Goal: Transaction & Acquisition: Obtain resource

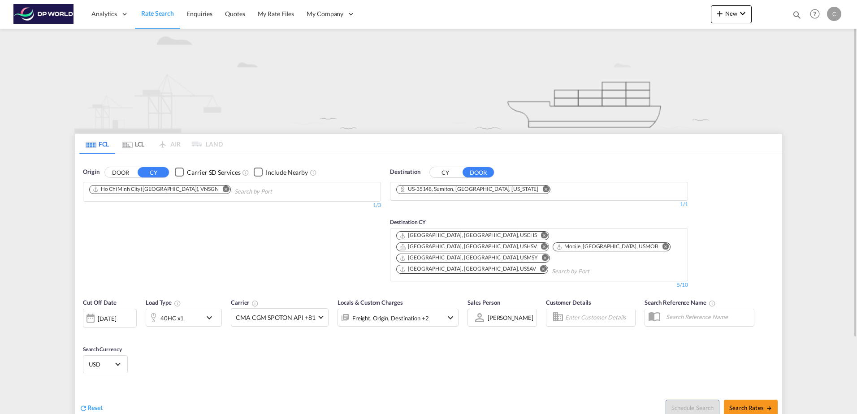
click at [223, 191] on md-icon "Remove" at bounding box center [226, 189] width 7 height 7
click at [543, 189] on md-icon "Remove" at bounding box center [546, 189] width 7 height 7
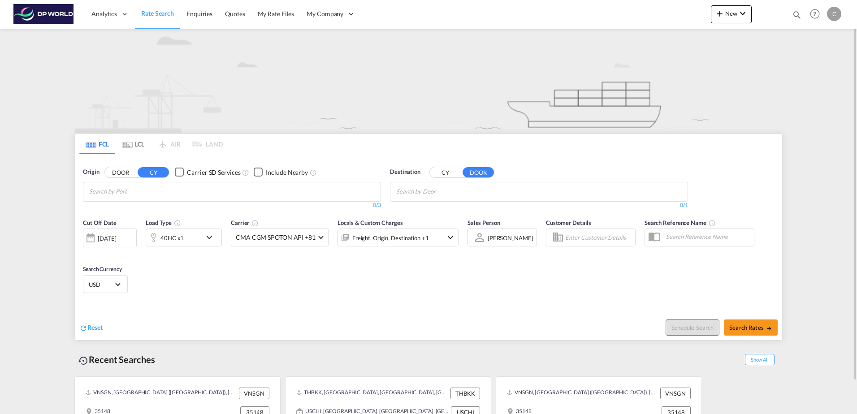
click at [428, 191] on body "Analytics Dashboard Rate Search Enquiries Quotes My Rate Files My Company" at bounding box center [428, 207] width 857 height 414
paste input "[PERSON_NAME]"
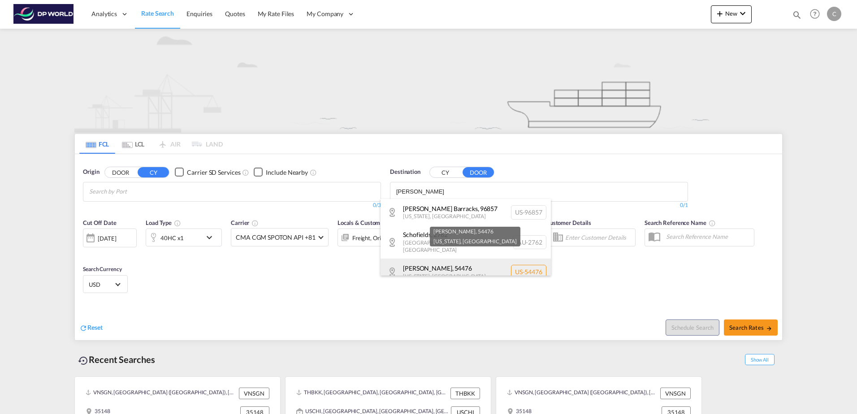
type input "[PERSON_NAME]"
click at [469, 259] on div "[PERSON_NAME] , 54476 [US_STATE] , [GEOGRAPHIC_DATA] US-54476" at bounding box center [466, 272] width 170 height 27
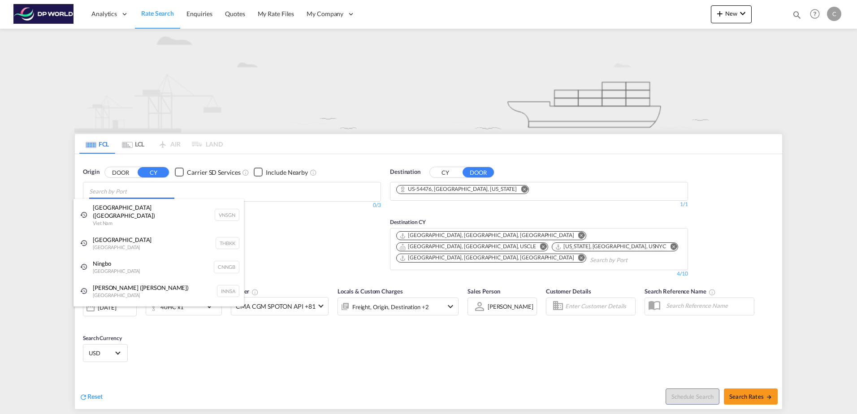
click at [190, 185] on body "Analytics Dashboard Rate Search Enquiries Quotes My Rate Files My Company" at bounding box center [428, 207] width 857 height 414
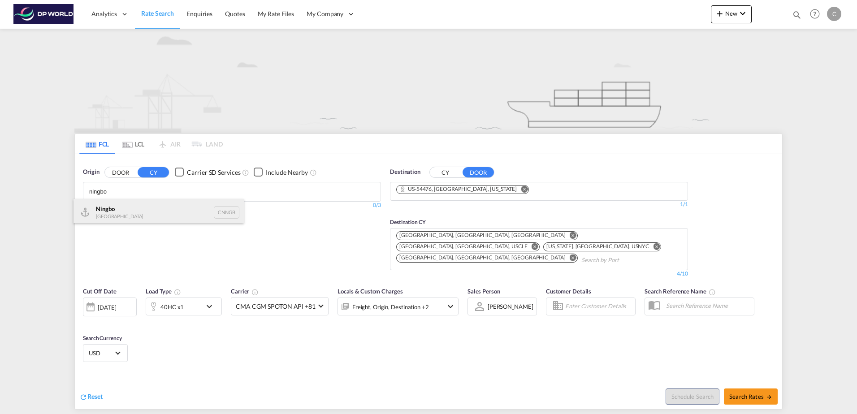
type input "ningbo"
click at [169, 210] on div "Ningbo China CNNGB" at bounding box center [159, 212] width 170 height 27
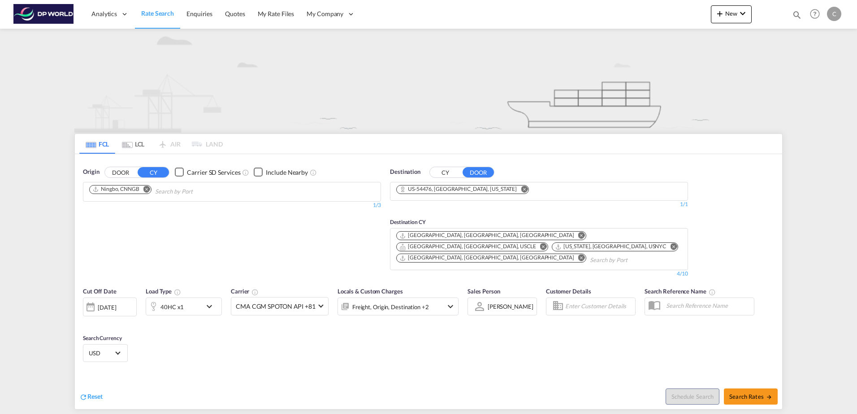
click at [578, 234] on md-icon "Remove" at bounding box center [581, 235] width 7 height 7
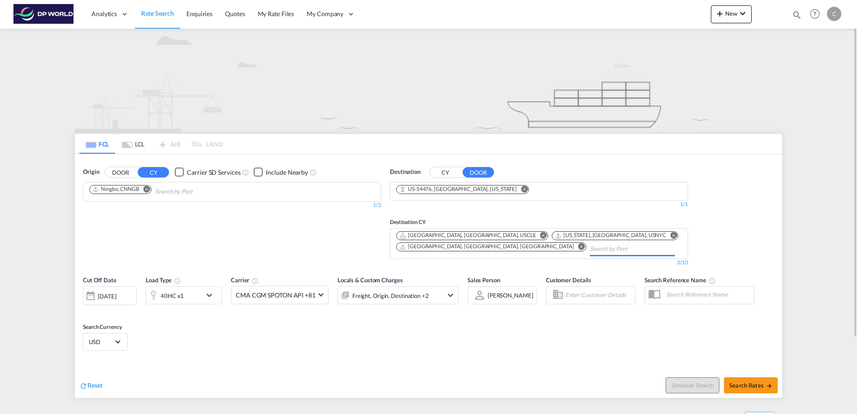
click at [540, 235] on md-icon "Remove" at bounding box center [543, 235] width 7 height 7
click at [515, 235] on md-icon "Remove" at bounding box center [518, 235] width 7 height 7
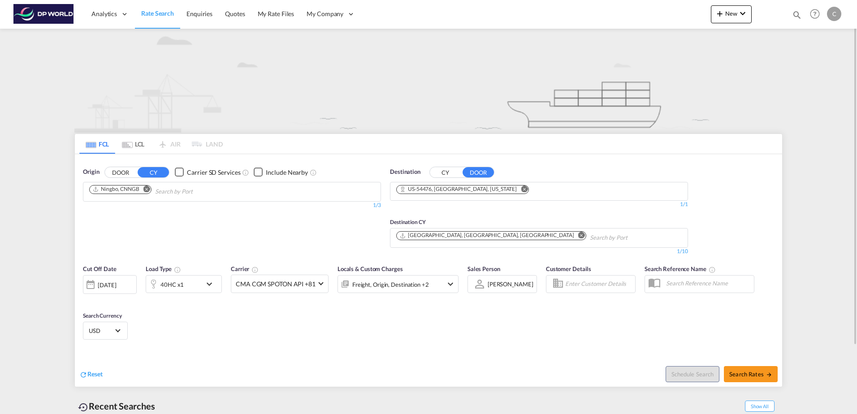
click at [578, 234] on md-icon "Remove" at bounding box center [581, 235] width 7 height 7
click at [447, 237] on input "Chips input." at bounding box center [438, 238] width 85 height 14
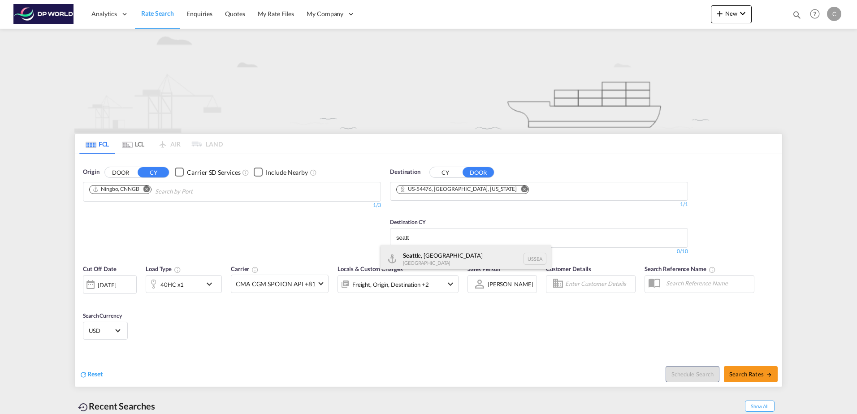
type input "seatt"
click at [447, 252] on div "Seatt le, WA United States USSEA" at bounding box center [466, 258] width 170 height 27
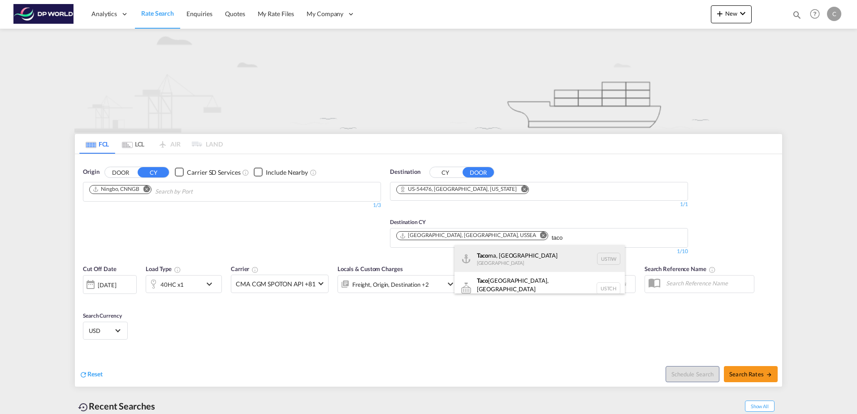
type input "taco"
click at [516, 263] on div "Taco ma, [GEOGRAPHIC_DATA] [GEOGRAPHIC_DATA] USTIW" at bounding box center [540, 258] width 170 height 27
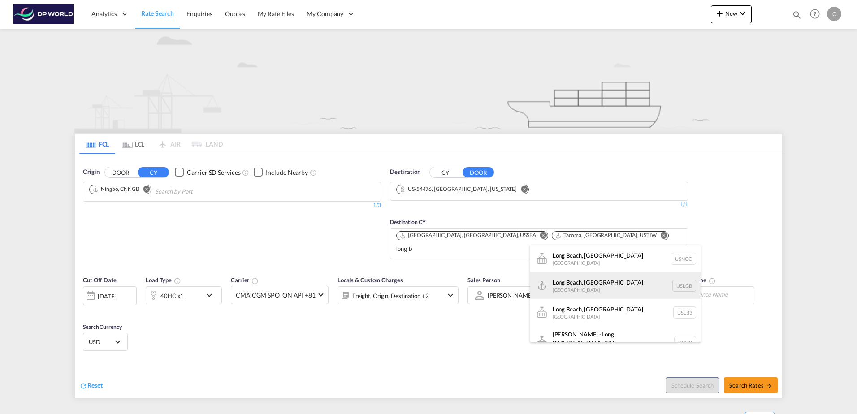
type input "long b"
click at [591, 282] on div "Long B each, CA United States USLGB" at bounding box center [615, 285] width 170 height 27
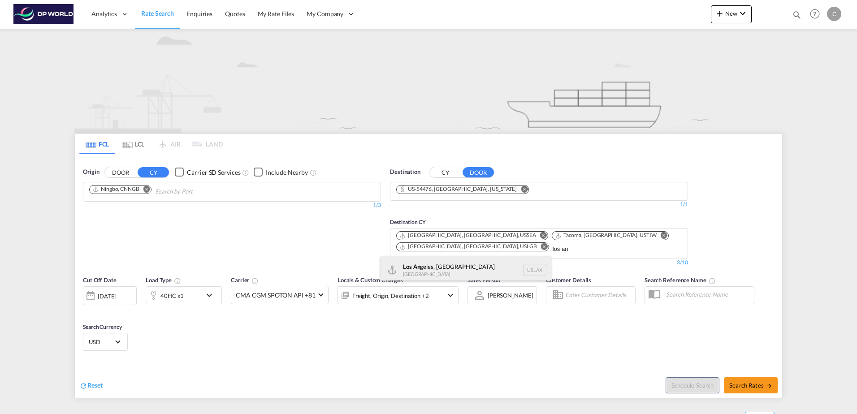
type input "los an"
click at [437, 269] on div "Los An geles, [GEOGRAPHIC_DATA] [GEOGRAPHIC_DATA] USLAX" at bounding box center [466, 269] width 170 height 27
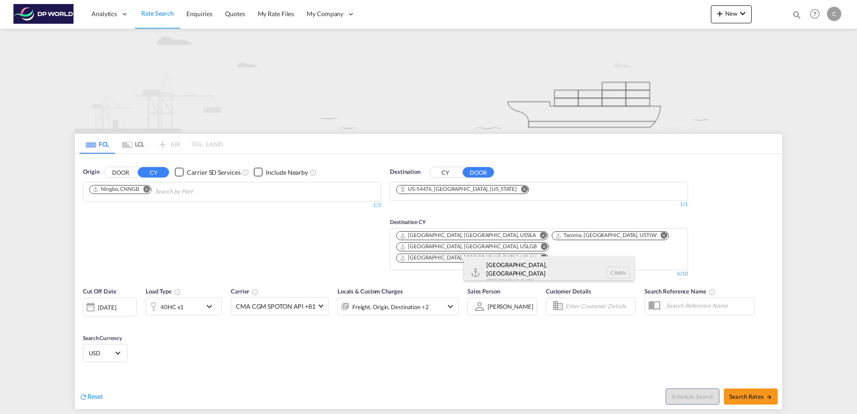
type input "cavan"
click at [539, 260] on div "[GEOGRAPHIC_DATA], [GEOGRAPHIC_DATA] [GEOGRAPHIC_DATA] CAVAN" at bounding box center [549, 272] width 170 height 32
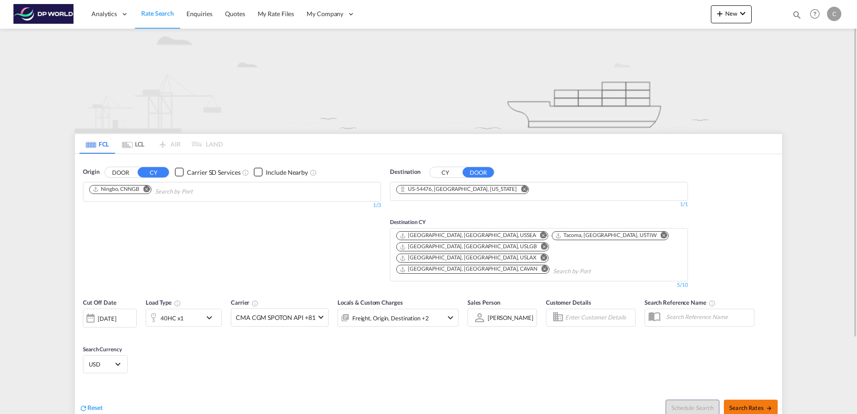
click at [734, 404] on span "Search Rates" at bounding box center [751, 407] width 43 height 7
type input "CNNGB to 54476 / [DATE]"
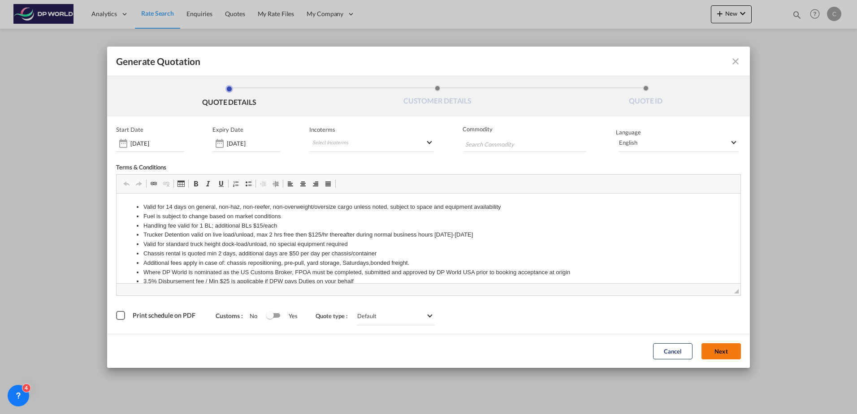
click at [725, 346] on button "Next" at bounding box center [721, 351] width 39 height 16
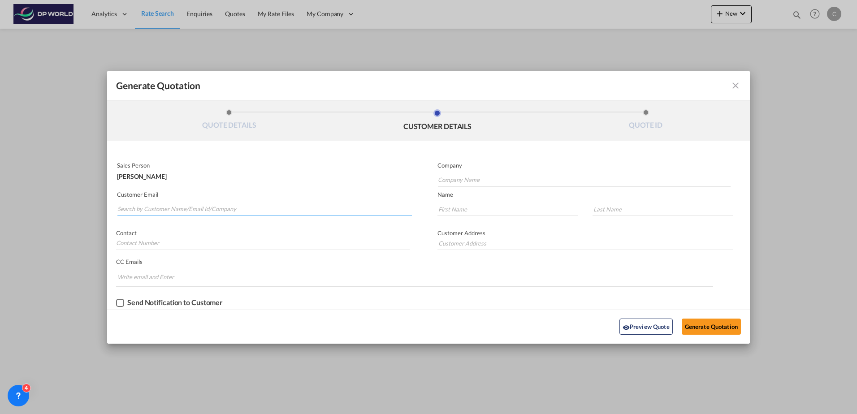
click at [180, 206] on input "Search by Customer Name/Email Id/Company" at bounding box center [264, 209] width 295 height 13
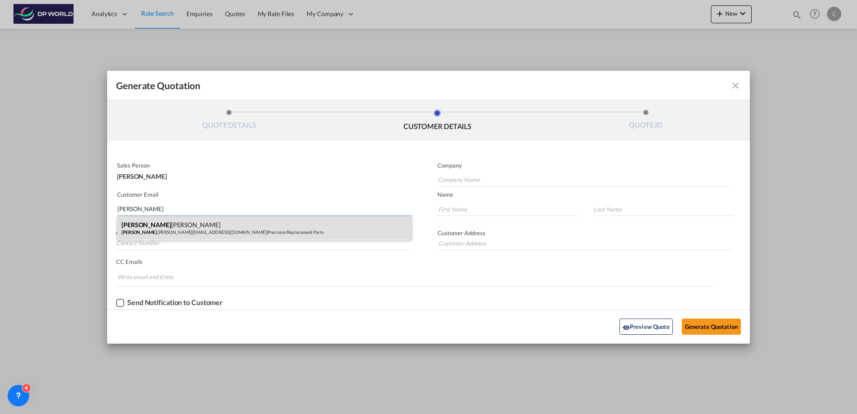
type input "[PERSON_NAME]"
click at [180, 223] on div "[PERSON_NAME] [PERSON_NAME] .[PERSON_NAME][EMAIL_ADDRESS][DOMAIN_NAME] | Precis…" at bounding box center [264, 228] width 295 height 24
type input "Precision Replacement Parts"
type input "[PERSON_NAME][EMAIL_ADDRESS][PERSON_NAME][DOMAIN_NAME]"
type input "[PERSON_NAME]"
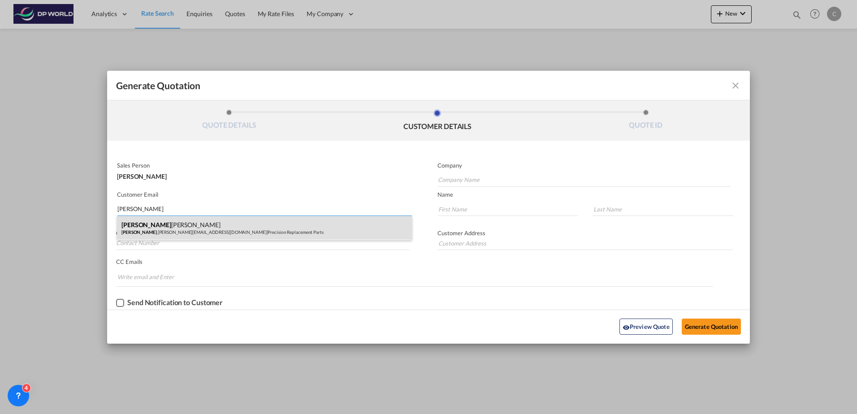
type input "[PERSON_NAME]"
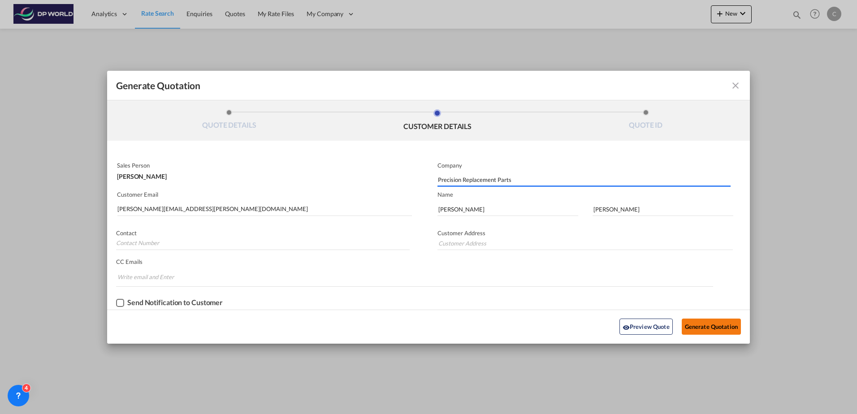
click at [710, 327] on button "Generate Quotation" at bounding box center [711, 327] width 59 height 16
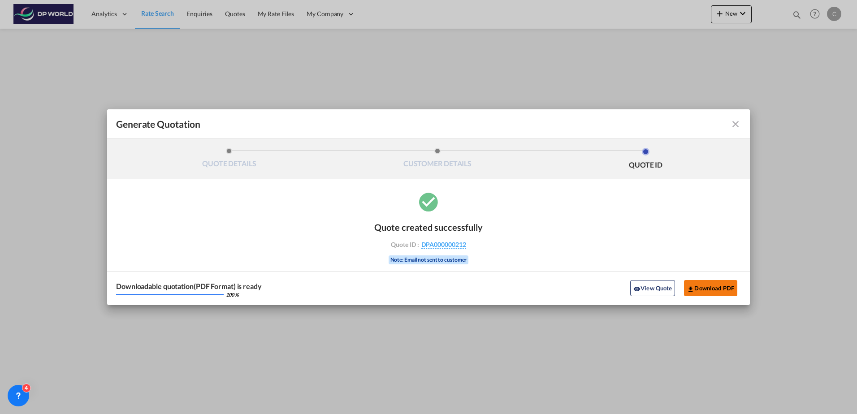
click at [712, 290] on button "Download PDF" at bounding box center [710, 288] width 53 height 16
click at [734, 122] on md-icon "icon-close fg-AAA8AD cursor m-0" at bounding box center [735, 124] width 11 height 11
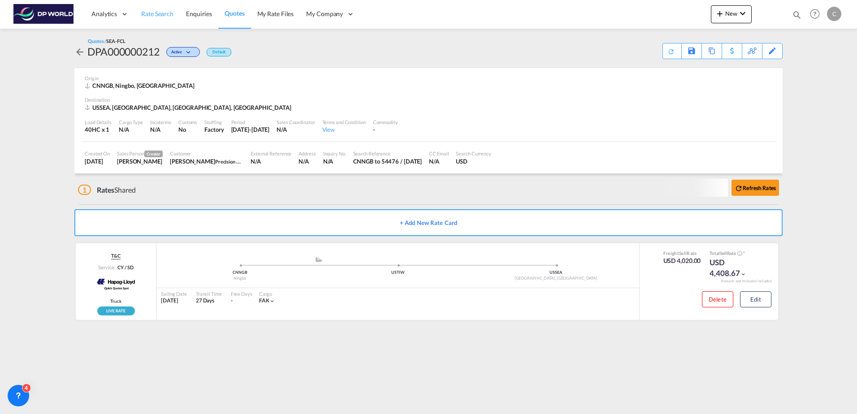
click at [163, 14] on span "Rate Search" at bounding box center [157, 14] width 32 height 8
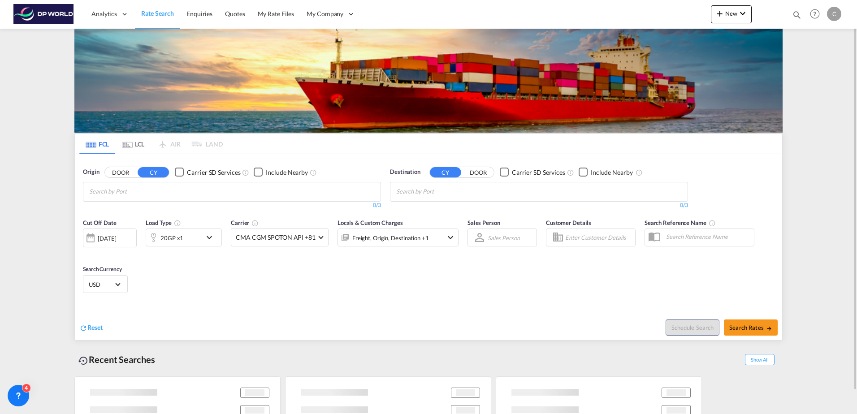
click at [502, 199] on md-chips at bounding box center [539, 192] width 297 height 19
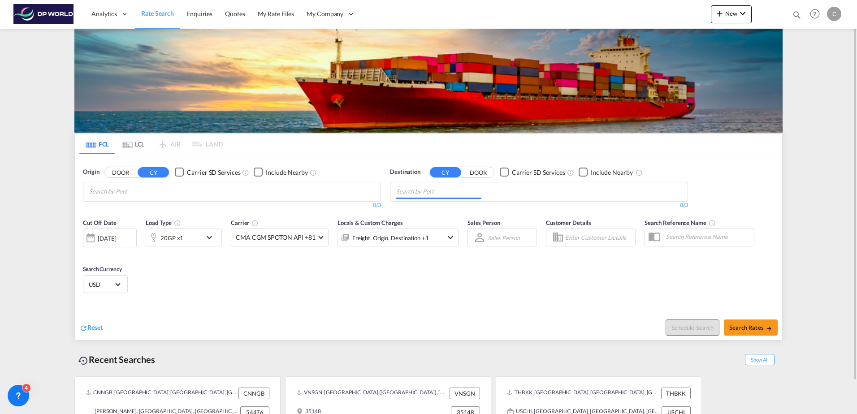
click at [481, 187] on input "Chips input." at bounding box center [438, 192] width 85 height 14
click at [475, 173] on button "DOOR" at bounding box center [478, 172] width 31 height 10
click at [460, 197] on body "Analytics Dashboard Rate Search Enquiries Quotes My Rate Files My Company" at bounding box center [428, 207] width 857 height 414
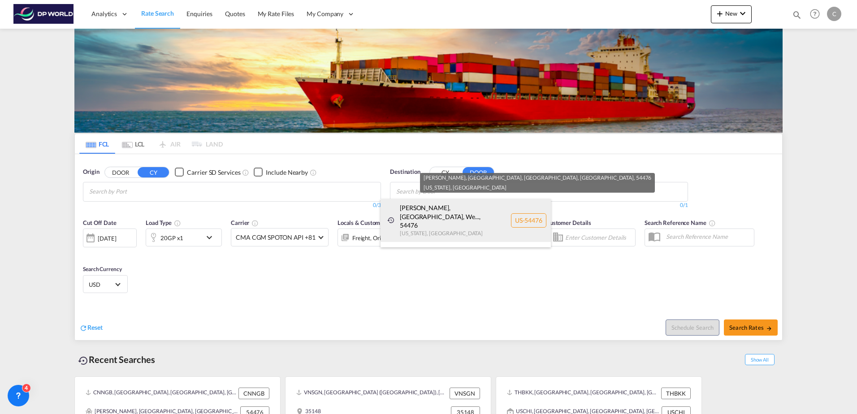
click at [455, 212] on div "[PERSON_NAME], [GEOGRAPHIC_DATA], We... , 54476 [US_STATE] , [GEOGRAPHIC_DATA] …" at bounding box center [466, 220] width 170 height 43
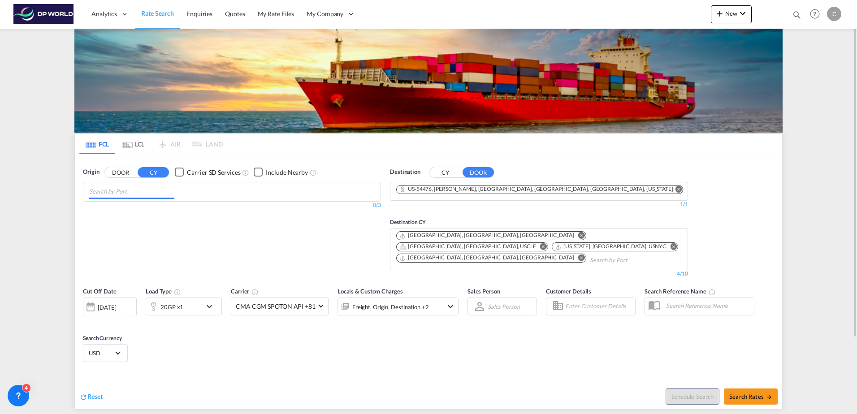
click at [133, 190] on input "Chips input." at bounding box center [131, 192] width 85 height 14
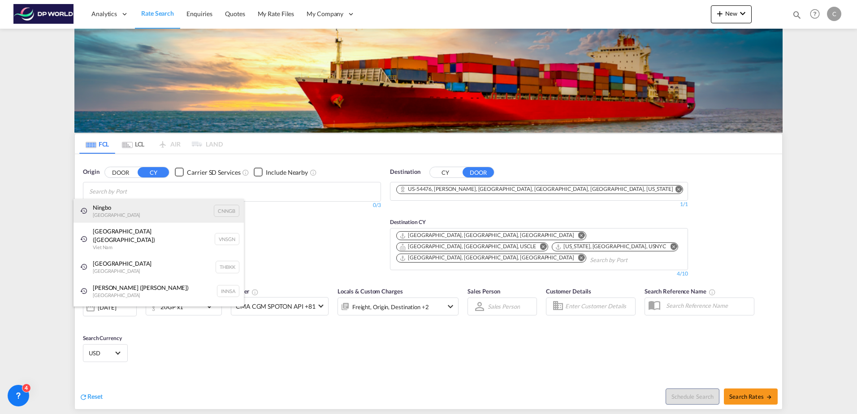
click at [131, 209] on div "Ningbo China CNNGB" at bounding box center [159, 211] width 170 height 24
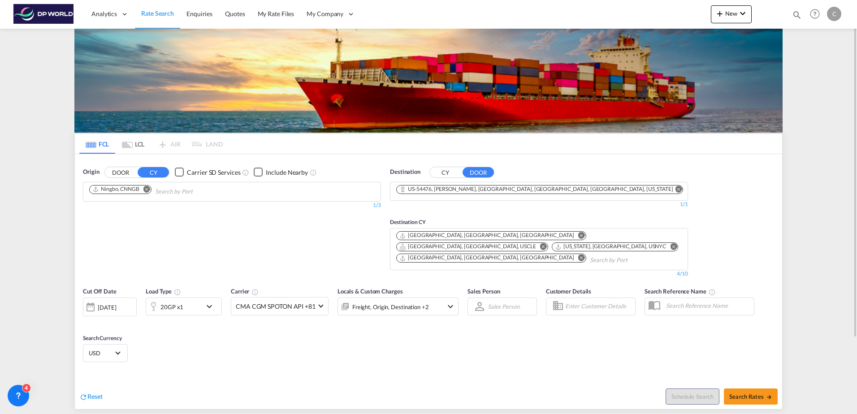
click at [197, 298] on div "20GP x1" at bounding box center [174, 307] width 56 height 18
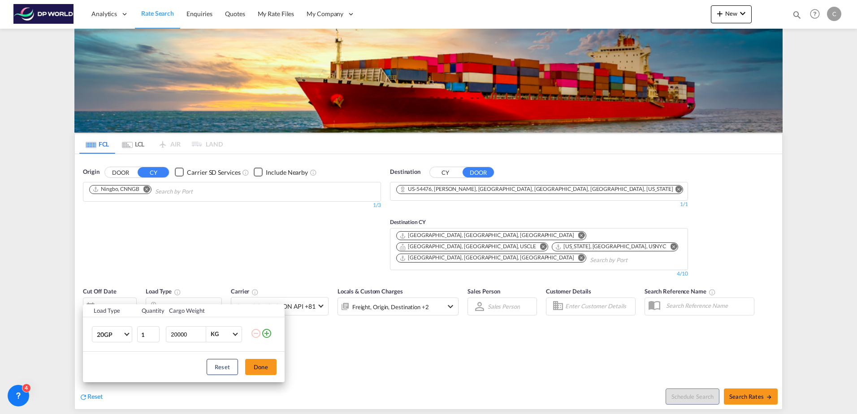
click at [133, 329] on td "20GP 20GP 40GP 40HC 45HC 20RE 40RE 40HR 20OT 40OT 20FR 40FR 40NR 20NR 45S 20TK …" at bounding box center [109, 334] width 53 height 35
click at [117, 337] on span "20GP" at bounding box center [110, 334] width 26 height 9
click at [119, 348] on md-option "40HC" at bounding box center [120, 350] width 61 height 22
click at [266, 369] on button "Done" at bounding box center [260, 367] width 31 height 16
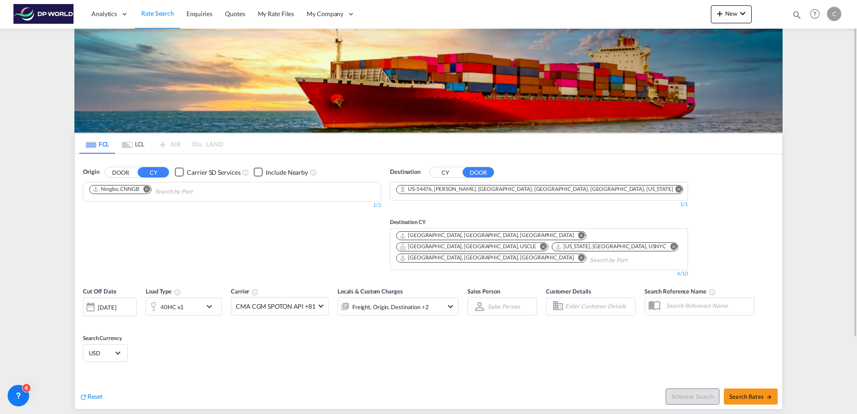
click at [578, 234] on md-icon "Remove" at bounding box center [581, 235] width 7 height 7
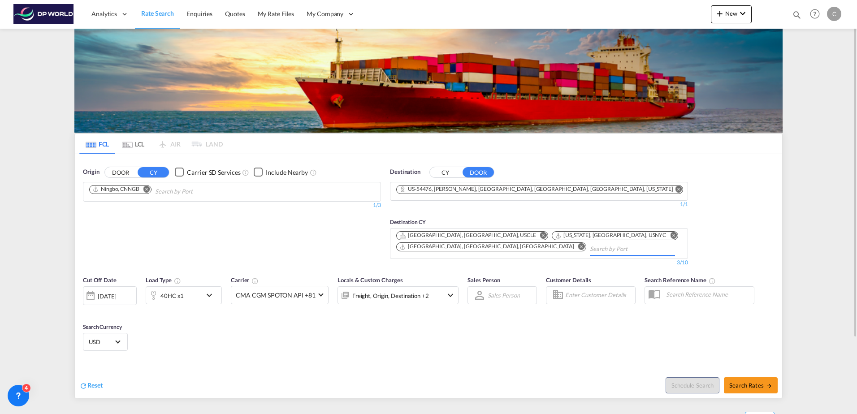
click at [534, 234] on button "Remove" at bounding box center [540, 236] width 13 height 9
click at [515, 235] on md-icon "Remove" at bounding box center [518, 235] width 7 height 7
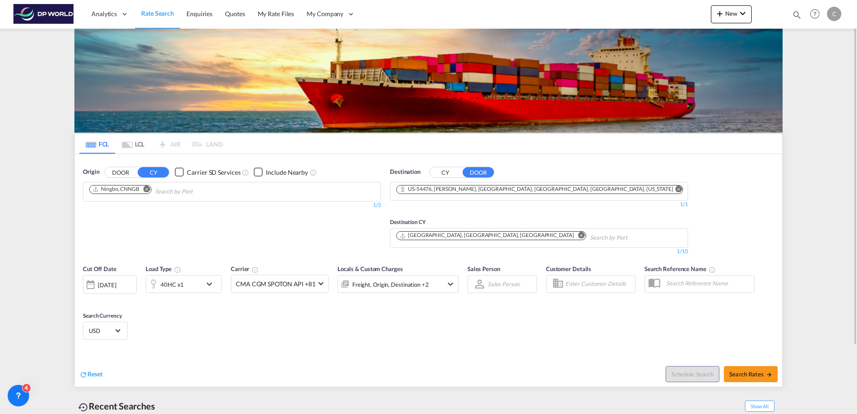
click at [573, 237] on button "Remove" at bounding box center [579, 236] width 13 height 9
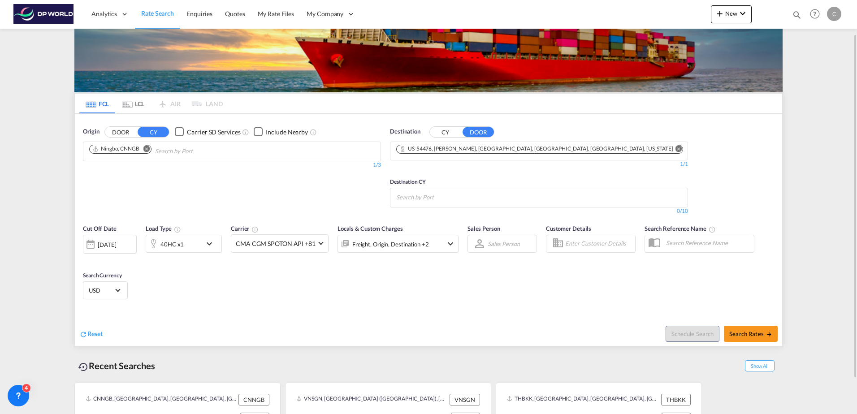
click at [428, 196] on body "Analytics Dashboard Rate Search Enquiries Quotes My Rate Files My Company" at bounding box center [428, 207] width 857 height 414
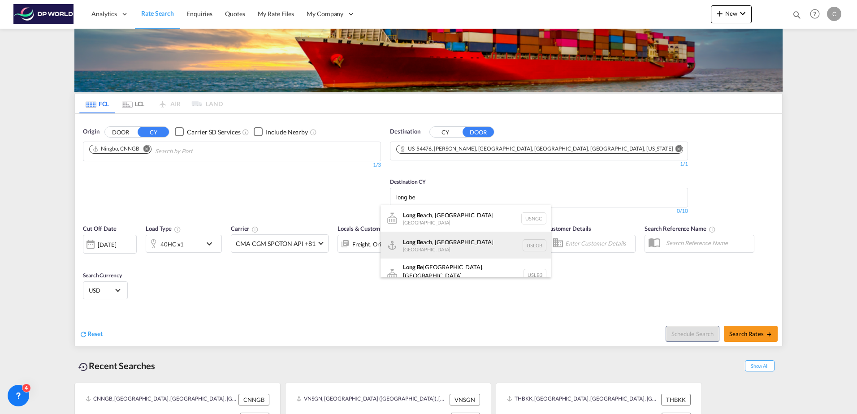
type input "long be"
click at [453, 240] on div "Long Be ach, [GEOGRAPHIC_DATA] United States USLGB" at bounding box center [466, 245] width 170 height 27
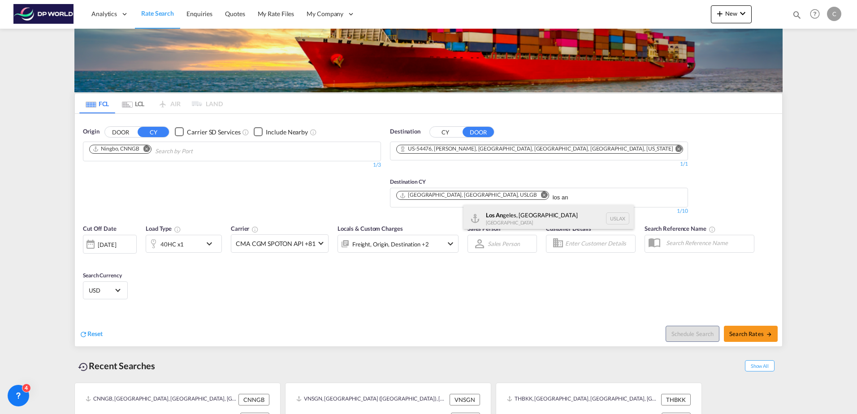
type input "los an"
click at [518, 208] on div "Los An geles, [GEOGRAPHIC_DATA] [GEOGRAPHIC_DATA] USLAX" at bounding box center [549, 218] width 170 height 27
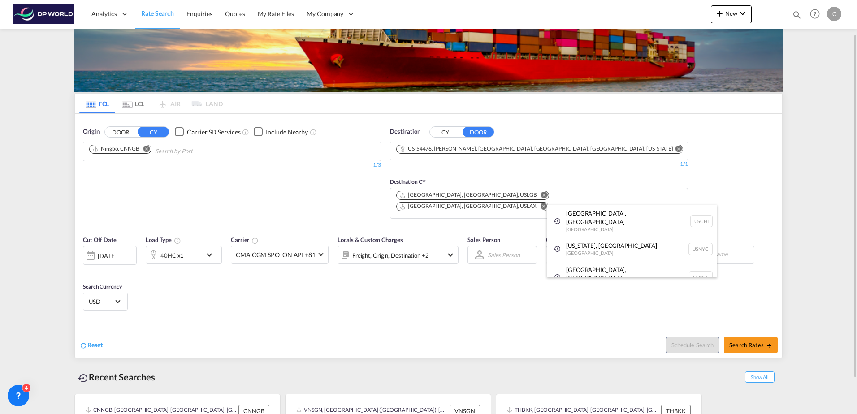
type input "u"
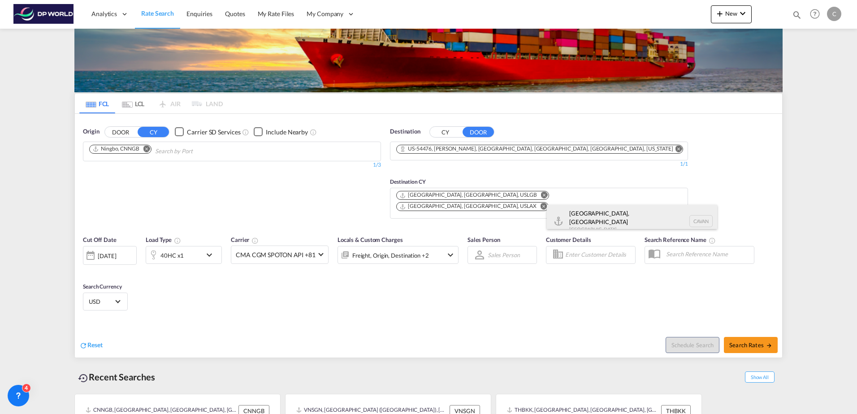
type input "cavan"
click at [584, 217] on div "[GEOGRAPHIC_DATA], [GEOGRAPHIC_DATA] [GEOGRAPHIC_DATA] CAVAN" at bounding box center [632, 221] width 170 height 32
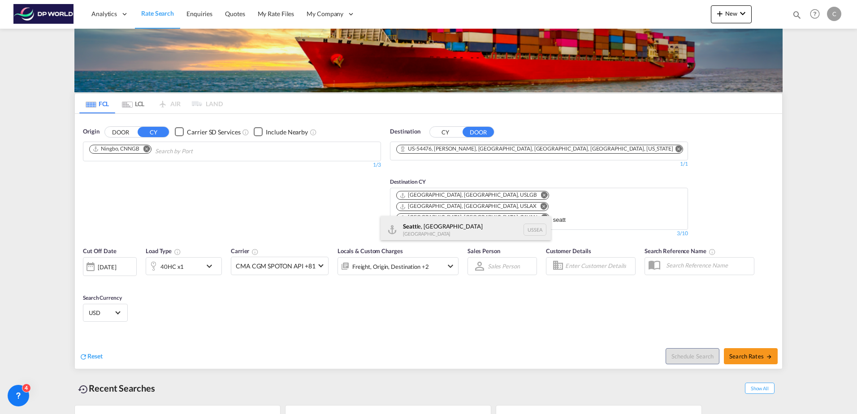
type input "seatt"
click at [465, 230] on div "Seatt le, WA United States USSEA" at bounding box center [466, 229] width 170 height 27
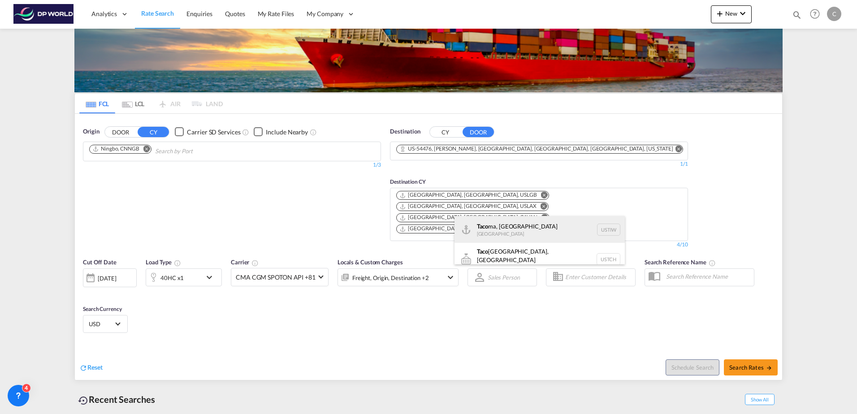
type input "taco"
click at [472, 231] on div "Taco ma, [GEOGRAPHIC_DATA] [GEOGRAPHIC_DATA] USTIW" at bounding box center [540, 229] width 170 height 27
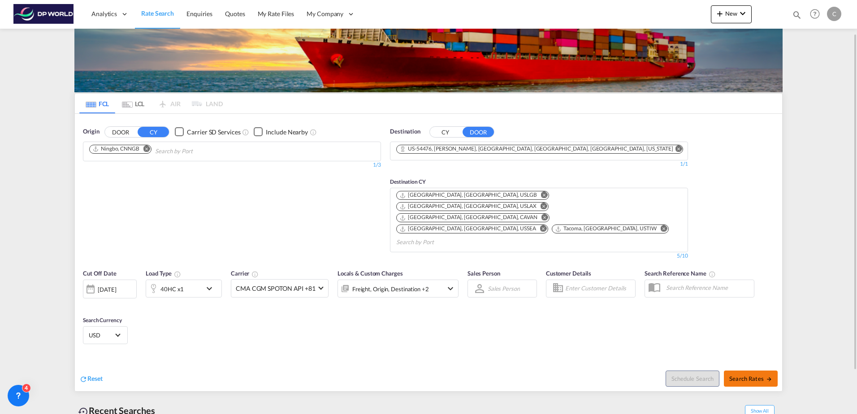
click at [752, 375] on span "Search Rates" at bounding box center [751, 378] width 43 height 7
type input "CNNGB to 54476 / [DATE]"
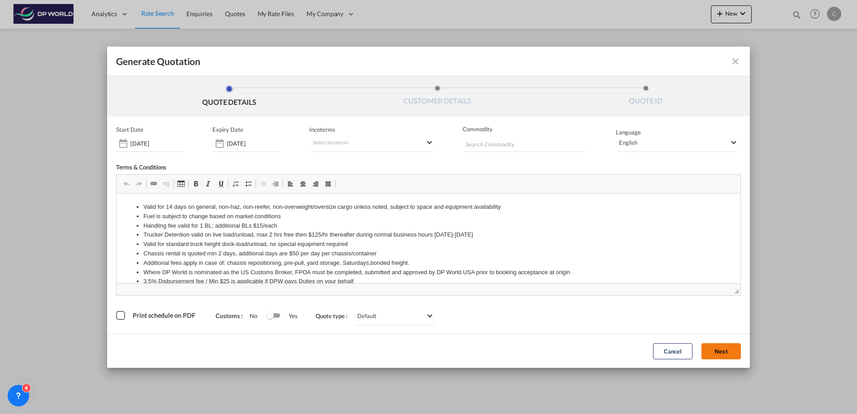
click at [728, 356] on button "Next" at bounding box center [721, 351] width 39 height 16
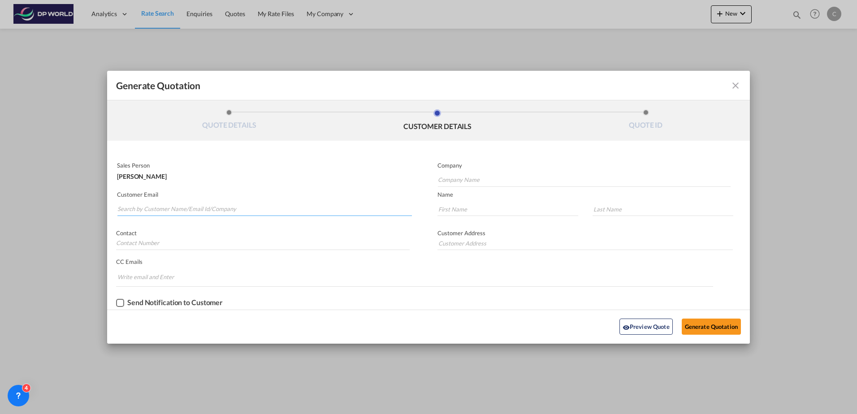
click at [199, 210] on input "Search by Customer Name/Email Id/Company" at bounding box center [264, 209] width 295 height 13
type input "kar"
drag, startPoint x: 235, startPoint y: 218, endPoint x: 233, endPoint y: 210, distance: 8.1
click at [0, 0] on div "Kar en [PERSON_NAME] Kar [EMAIL_ADDRESS][PERSON_NAME][DOMAIN_NAME] | Precision …" at bounding box center [0, 0] width 0 height 0
type input "Precision Replacement Parts"
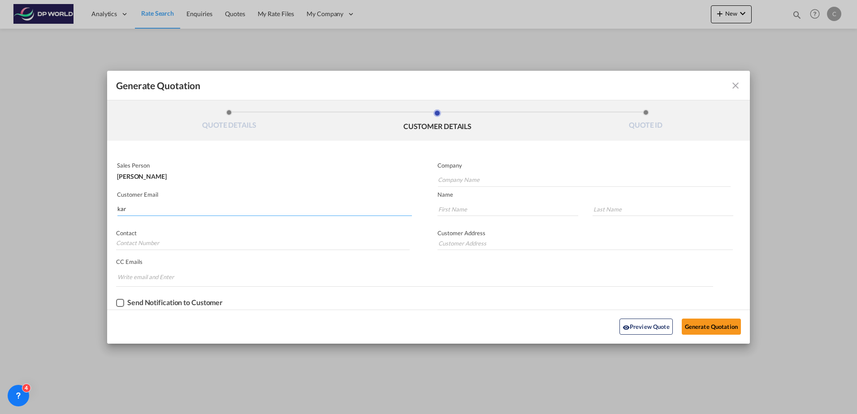
type input "[PERSON_NAME][EMAIL_ADDRESS][PERSON_NAME][DOMAIN_NAME]"
type input "[PERSON_NAME]"
click at [233, 209] on input "[PERSON_NAME][EMAIL_ADDRESS][PERSON_NAME][DOMAIN_NAME]" at bounding box center [264, 209] width 295 height 13
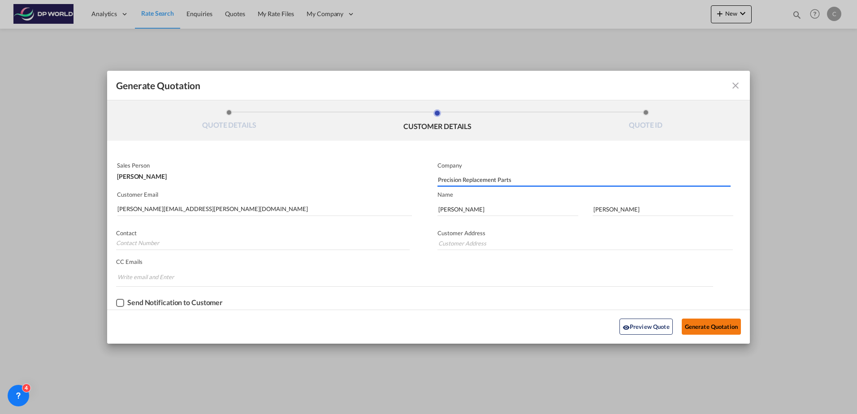
click at [718, 330] on button "Generate Quotation" at bounding box center [711, 327] width 59 height 16
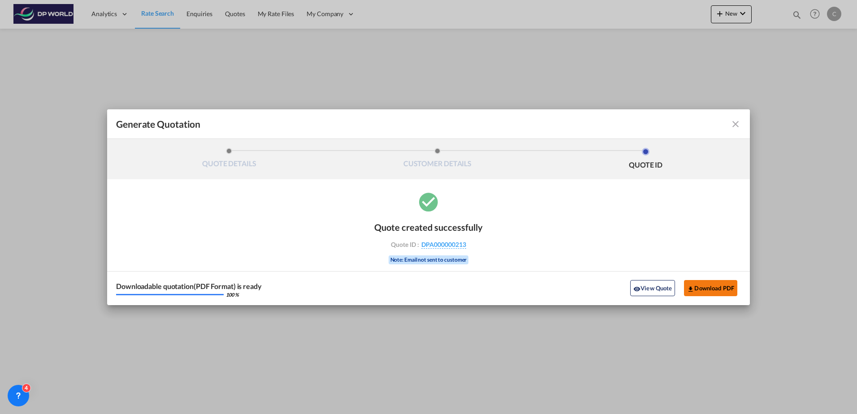
click at [711, 287] on button "Download PDF" at bounding box center [710, 288] width 53 height 16
click at [734, 125] on md-icon "icon-close fg-AAA8AD cursor m-0" at bounding box center [735, 124] width 11 height 11
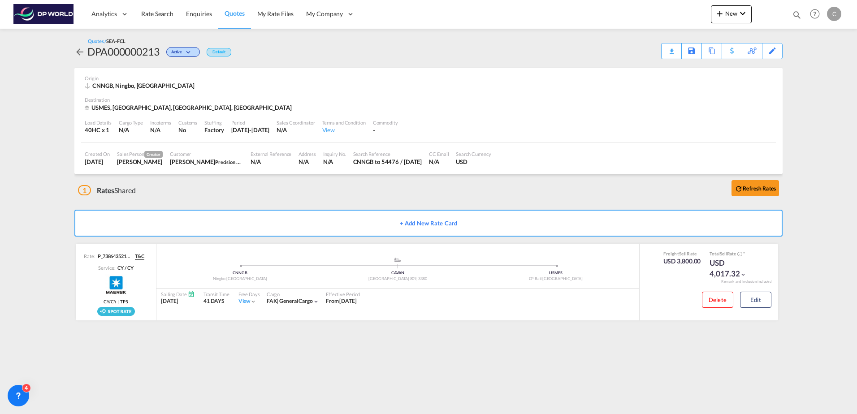
click at [81, 51] on md-icon "icon-arrow-left" at bounding box center [79, 52] width 11 height 11
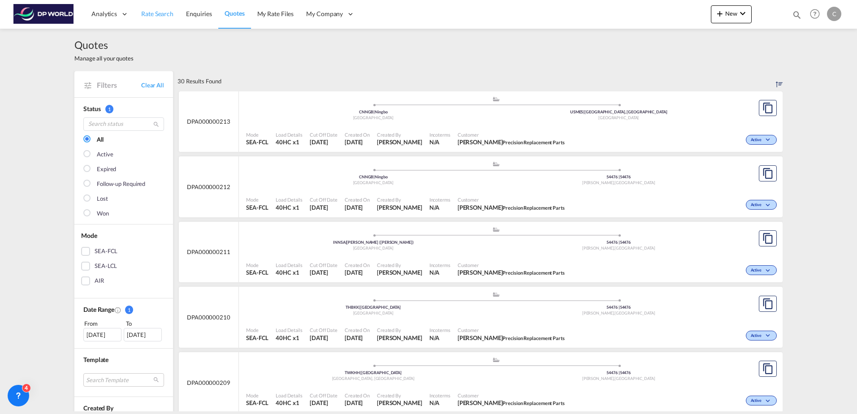
click at [153, 16] on span "Rate Search" at bounding box center [157, 14] width 32 height 8
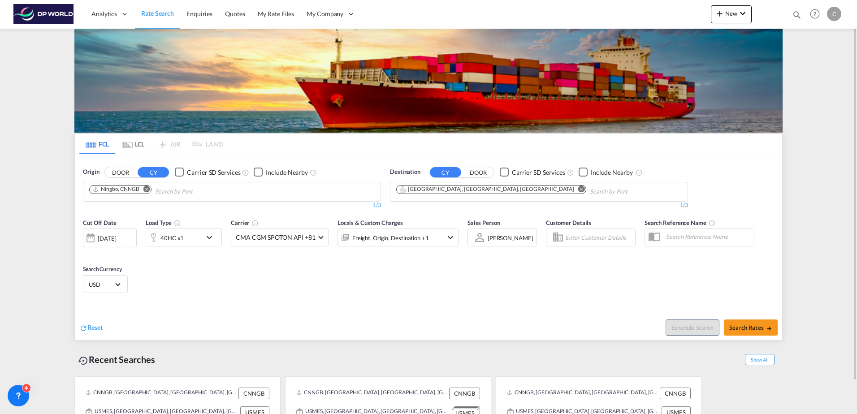
click at [578, 190] on md-icon "Remove" at bounding box center [581, 189] width 7 height 7
click at [454, 191] on input "Chips input." at bounding box center [438, 192] width 85 height 14
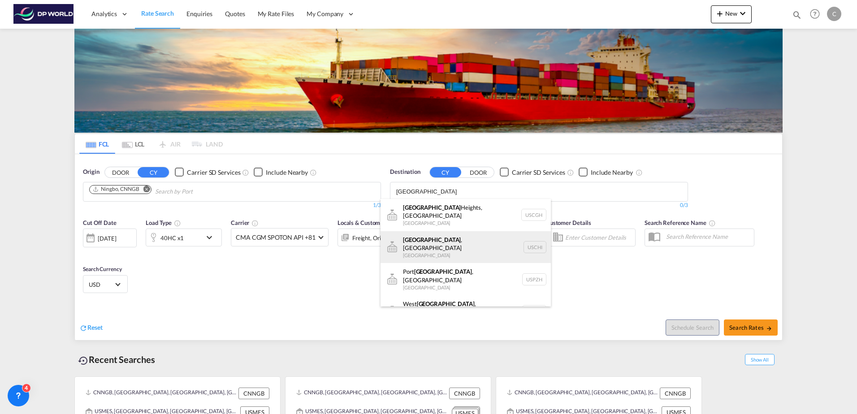
type input "[GEOGRAPHIC_DATA]"
click at [448, 232] on div "[GEOGRAPHIC_DATA] , [GEOGRAPHIC_DATA] [GEOGRAPHIC_DATA] [GEOGRAPHIC_DATA]" at bounding box center [466, 247] width 170 height 32
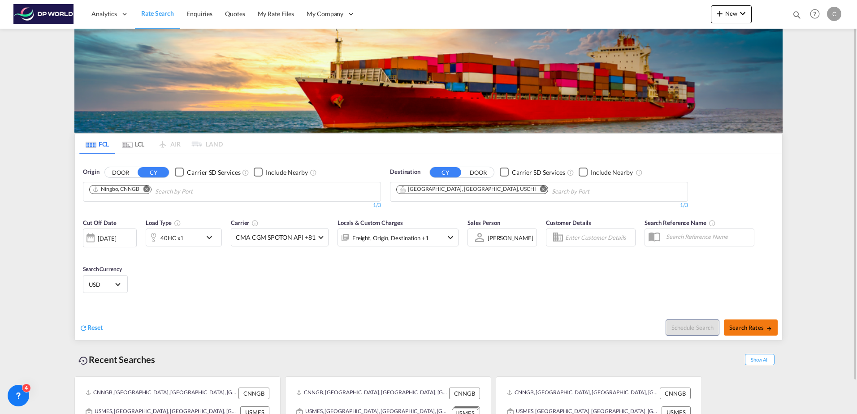
click at [757, 326] on span "Search Rates" at bounding box center [751, 327] width 43 height 7
type input "CNNGB to USCHI / [DATE]"
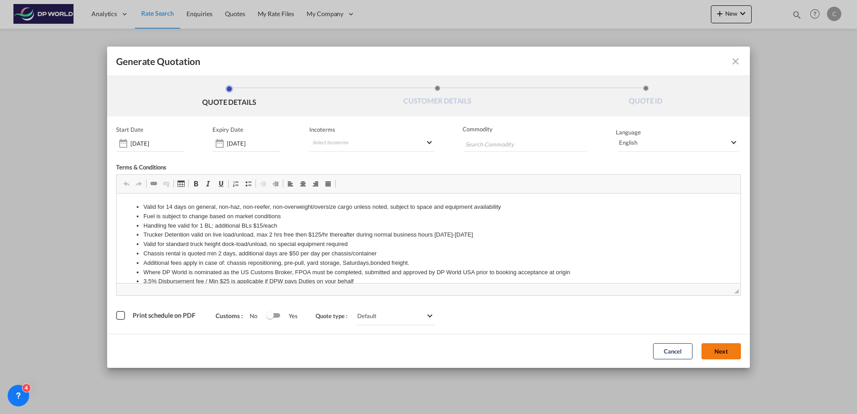
click at [717, 358] on button "Next" at bounding box center [721, 351] width 39 height 16
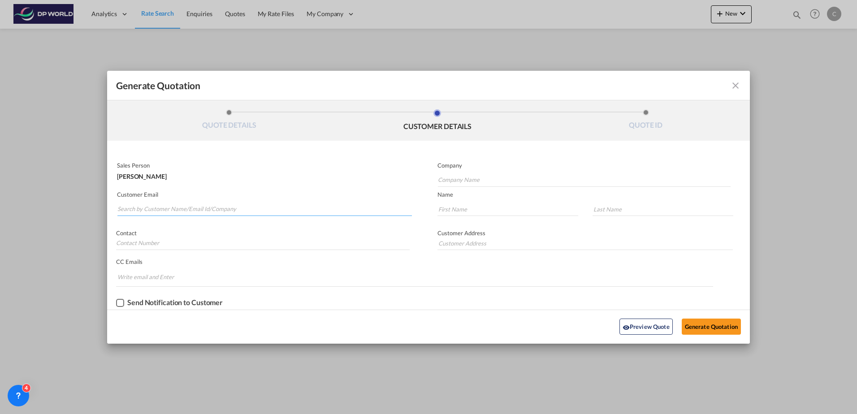
click at [188, 210] on input "Search by Customer Name/Email Id/Company" at bounding box center [264, 209] width 295 height 13
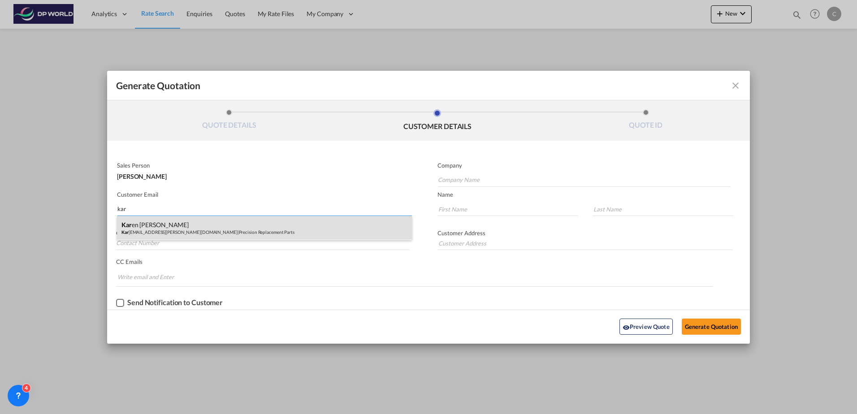
type input "kar"
click at [201, 230] on div "Kar en [PERSON_NAME] Kar [EMAIL_ADDRESS][PERSON_NAME][DOMAIN_NAME] | Precision …" at bounding box center [264, 228] width 295 height 24
type input "Precision Replacement Parts"
type input "[PERSON_NAME][EMAIL_ADDRESS][PERSON_NAME][DOMAIN_NAME]"
type input "[PERSON_NAME]"
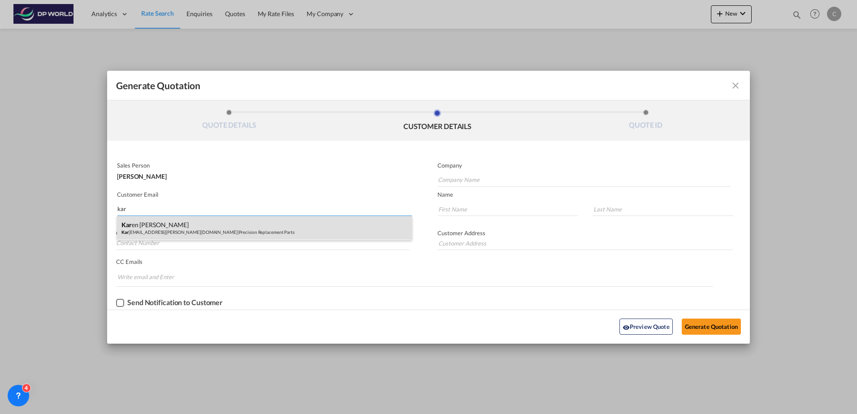
type input "[PERSON_NAME]"
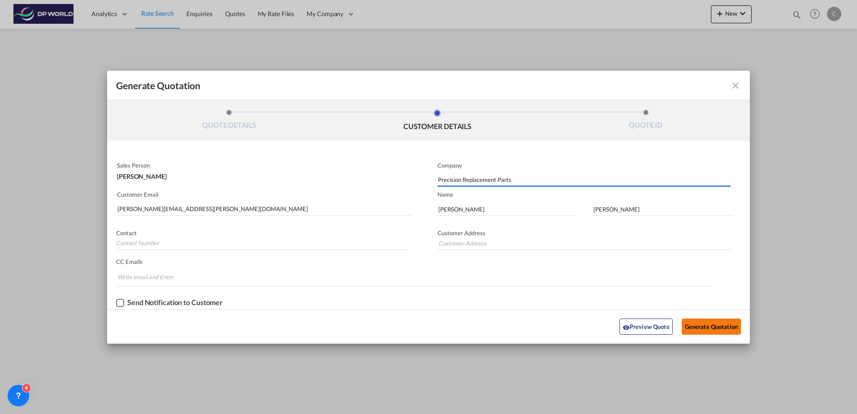
click at [700, 321] on button "Generate Quotation" at bounding box center [711, 327] width 59 height 16
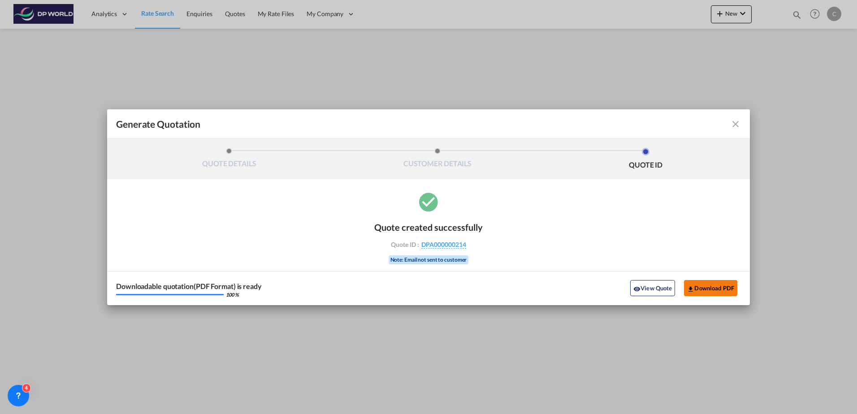
click at [715, 292] on button "Download PDF" at bounding box center [710, 288] width 53 height 16
click at [735, 125] on md-icon "icon-close fg-AAA8AD cursor m-0" at bounding box center [735, 124] width 11 height 11
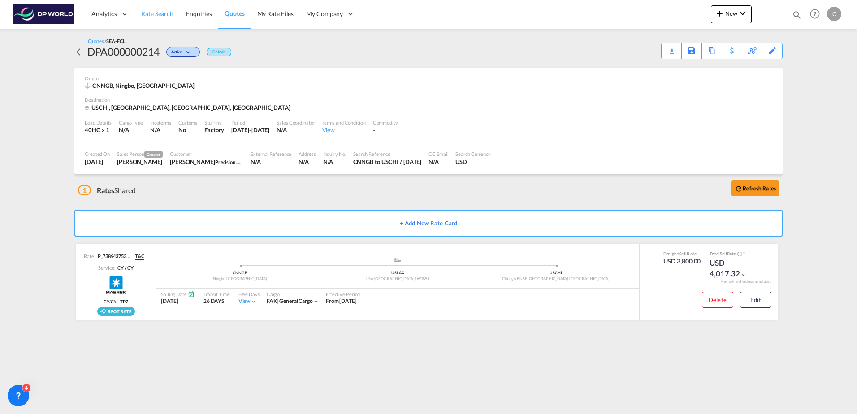
click at [167, 14] on span "Rate Search" at bounding box center [157, 14] width 32 height 8
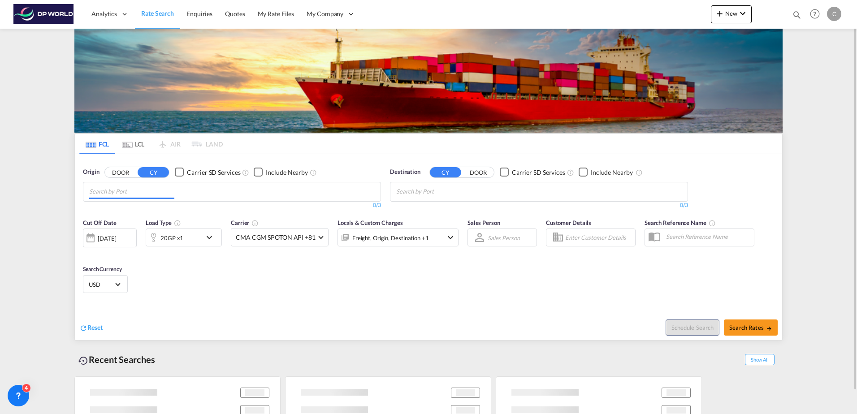
click at [136, 192] on input "Chips input." at bounding box center [131, 192] width 85 height 14
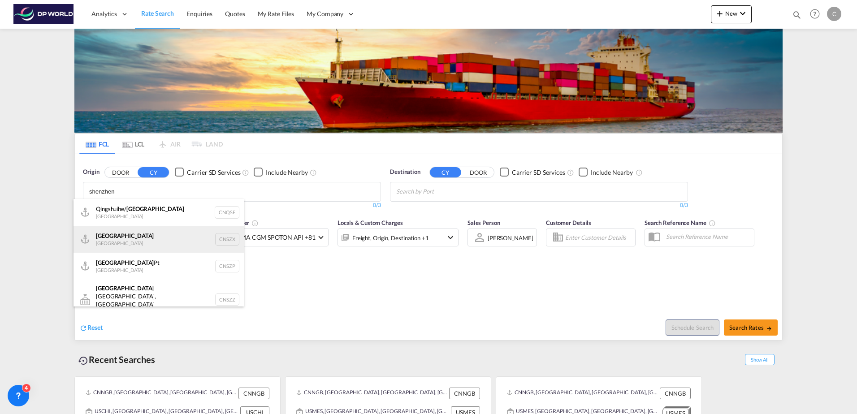
type input "shenzhen"
click at [155, 230] on div "Shenzhen [GEOGRAPHIC_DATA] CNSZX" at bounding box center [159, 239] width 170 height 27
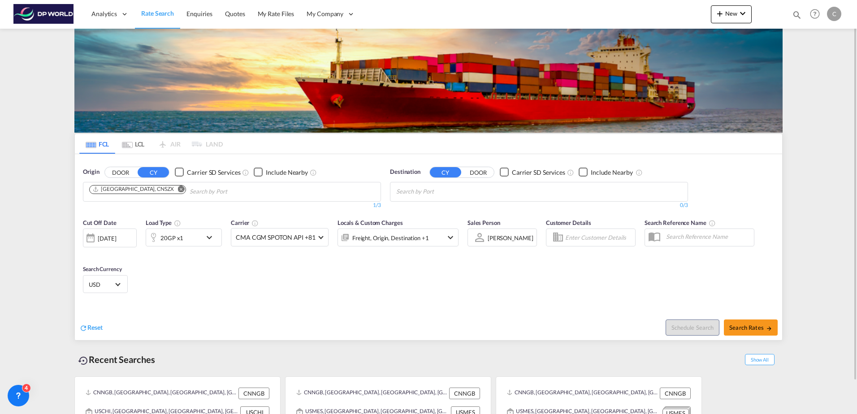
click at [169, 243] on div "20GP x1" at bounding box center [172, 238] width 23 height 13
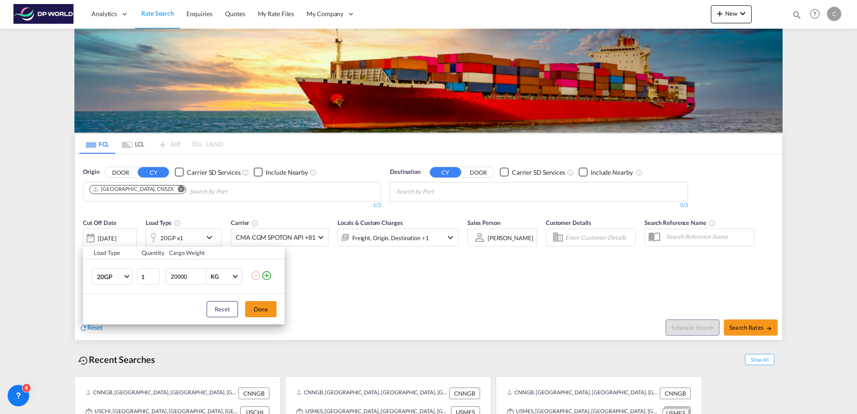
drag, startPoint x: 89, startPoint y: 278, endPoint x: 106, endPoint y: 283, distance: 17.7
click at [91, 278] on td "20GP 20GP 40GP 40HC 45HC 20RE 40RE 40HR 20OT 40OT 20FR 40FR 40NR 20NR 45S 20TK …" at bounding box center [109, 277] width 53 height 35
click at [106, 283] on md-select-value "20GP" at bounding box center [114, 276] width 36 height 15
click at [117, 321] on md-option "40HC" at bounding box center [120, 320] width 61 height 22
click at [317, 300] on div "Load Type Quantity Cargo Weight 40HC 1 20000 KG KG Load type addition is restri…" at bounding box center [428, 207] width 857 height 414
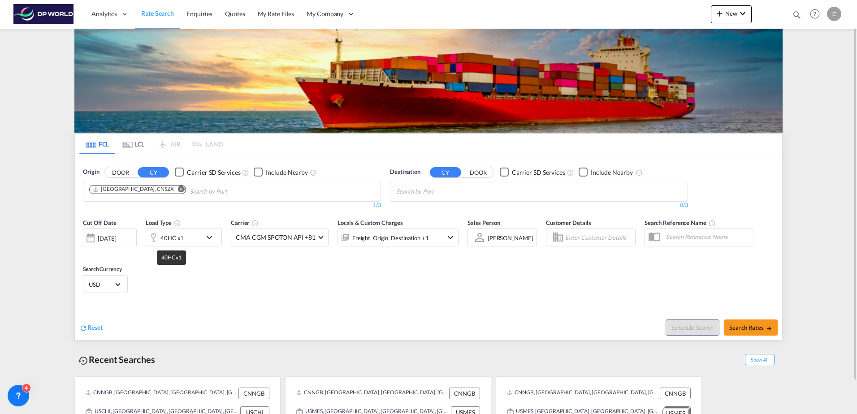
click at [174, 241] on div "40HC x1" at bounding box center [172, 238] width 23 height 13
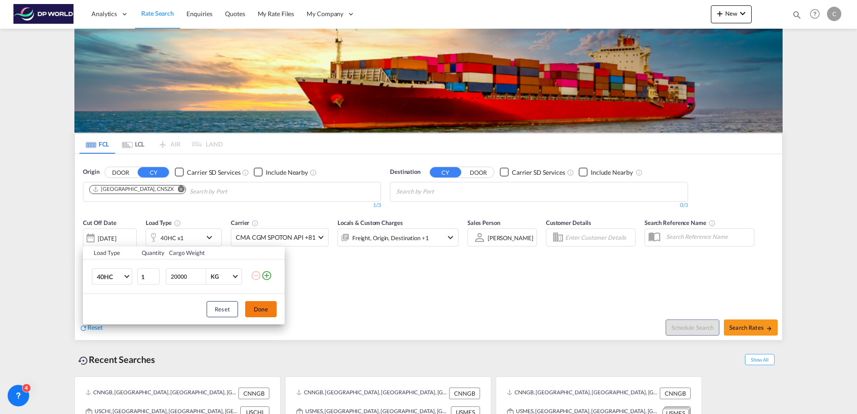
click at [254, 305] on button "Done" at bounding box center [260, 309] width 31 height 16
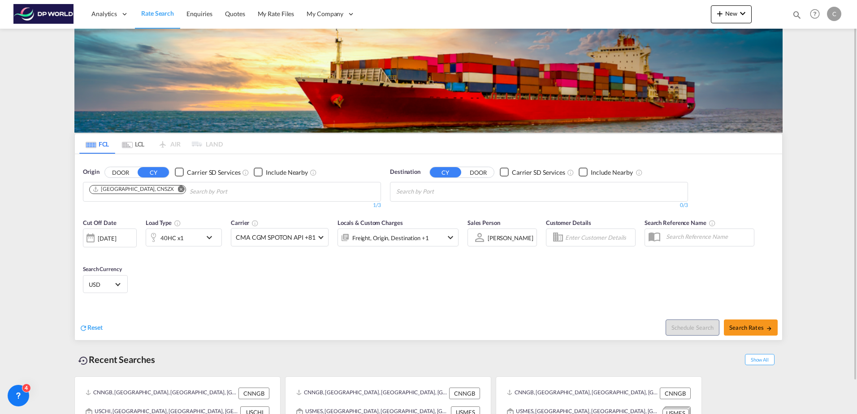
click at [456, 197] on input "Chips input." at bounding box center [438, 192] width 85 height 14
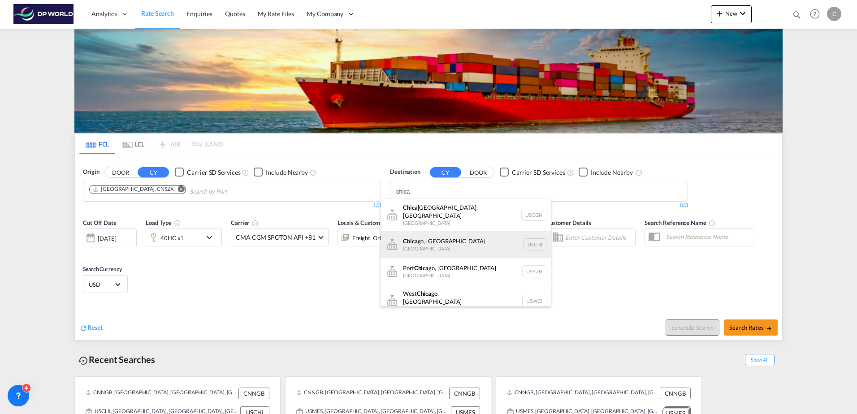
type input "chica"
click at [449, 243] on div "Chica go, [GEOGRAPHIC_DATA] [GEOGRAPHIC_DATA]" at bounding box center [466, 244] width 170 height 27
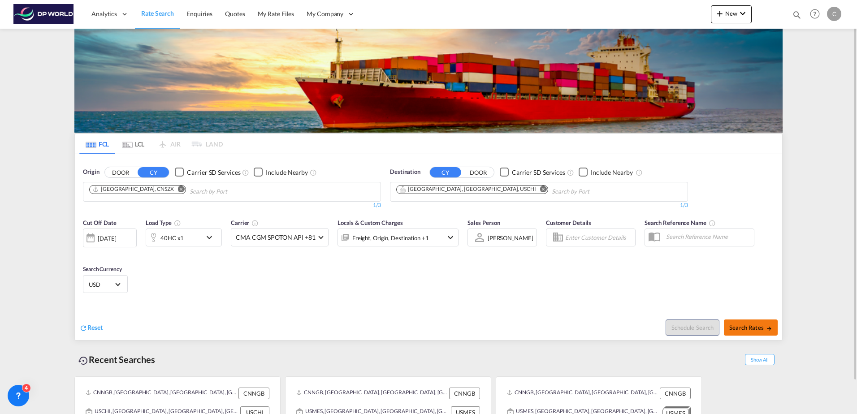
click at [746, 329] on span "Search Rates" at bounding box center [751, 327] width 43 height 7
type input "CNSZX to USCHI / [DATE]"
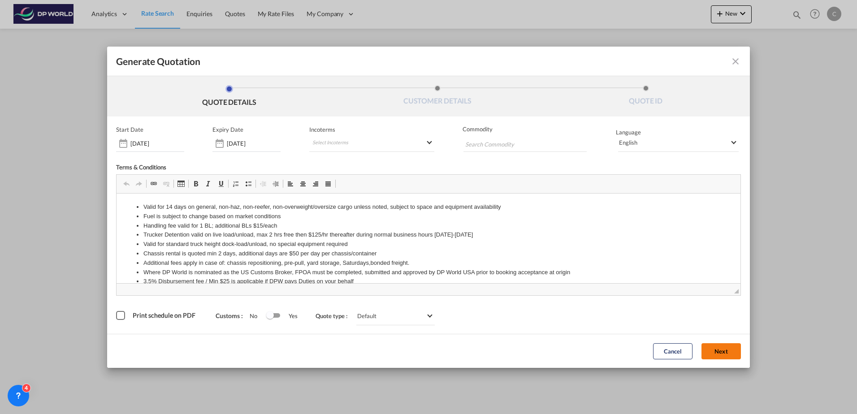
click at [737, 356] on button "Next" at bounding box center [721, 351] width 39 height 16
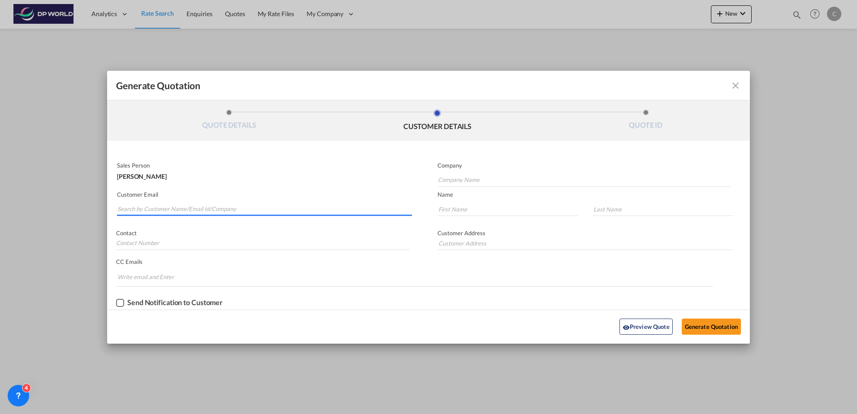
click at [180, 209] on input "Search by Customer Name/Email Id/Company" at bounding box center [264, 209] width 295 height 13
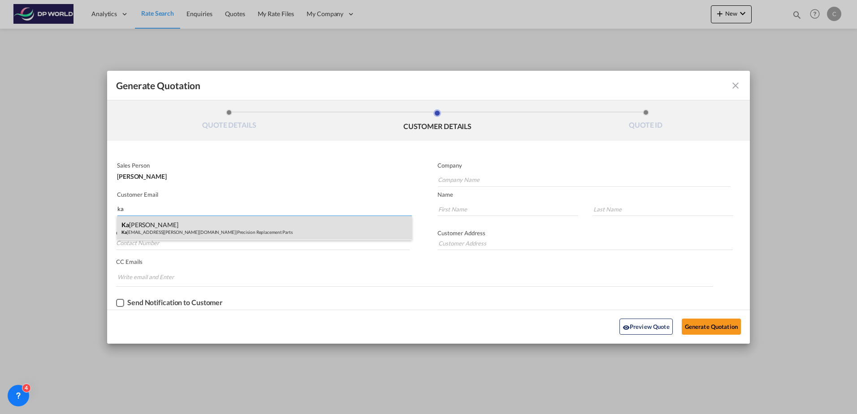
type input "ka"
click at [187, 224] on div "[PERSON_NAME] [PERSON_NAME] [EMAIL_ADDRESS][PERSON_NAME][DOMAIN_NAME] | Precisi…" at bounding box center [264, 228] width 295 height 24
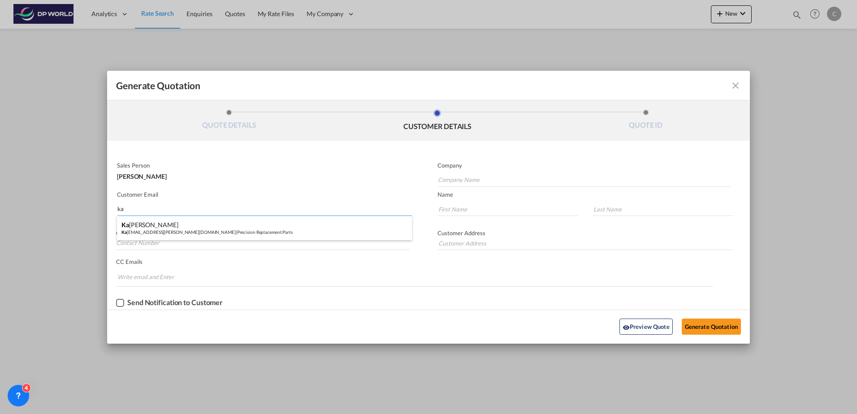
type input "Precision Replacement Parts"
type input "[PERSON_NAME][EMAIL_ADDRESS][PERSON_NAME][DOMAIN_NAME]"
type input "[PERSON_NAME]"
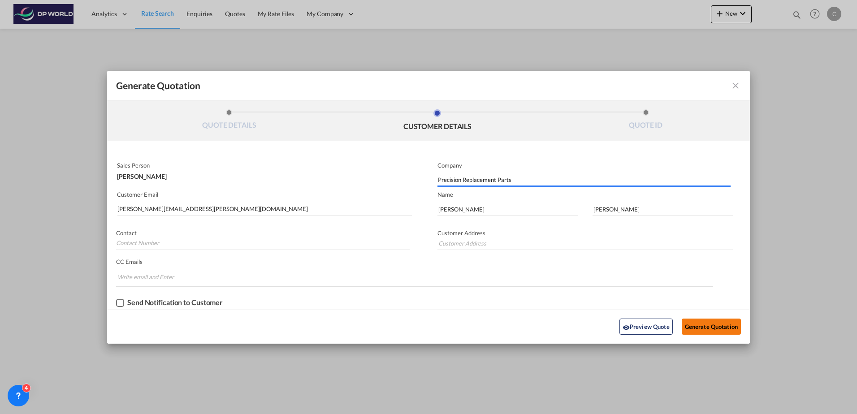
click at [693, 326] on button "Generate Quotation" at bounding box center [711, 327] width 59 height 16
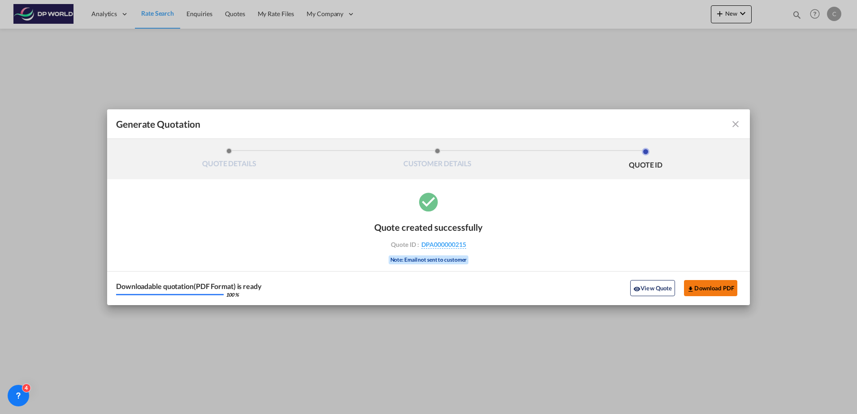
click at [699, 288] on button "Download PDF" at bounding box center [710, 288] width 53 height 16
drag, startPoint x: 738, startPoint y: 122, endPoint x: 352, endPoint y: 96, distance: 387.3
click at [738, 122] on md-icon "icon-close fg-AAA8AD cursor m-0" at bounding box center [735, 124] width 11 height 11
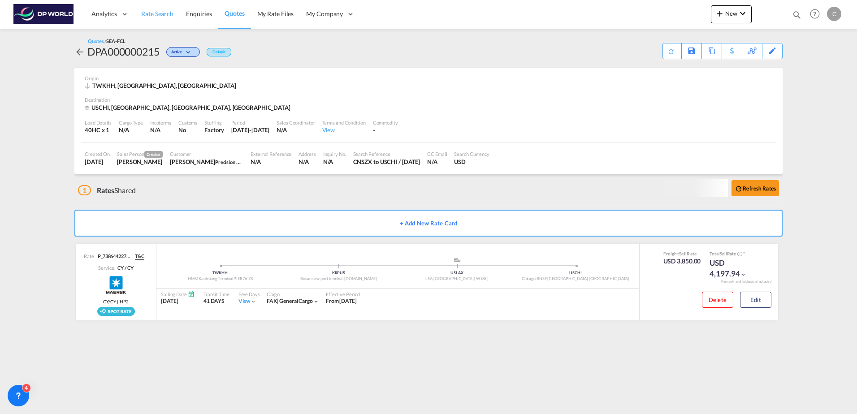
click at [157, 13] on span "Rate Search" at bounding box center [157, 14] width 32 height 8
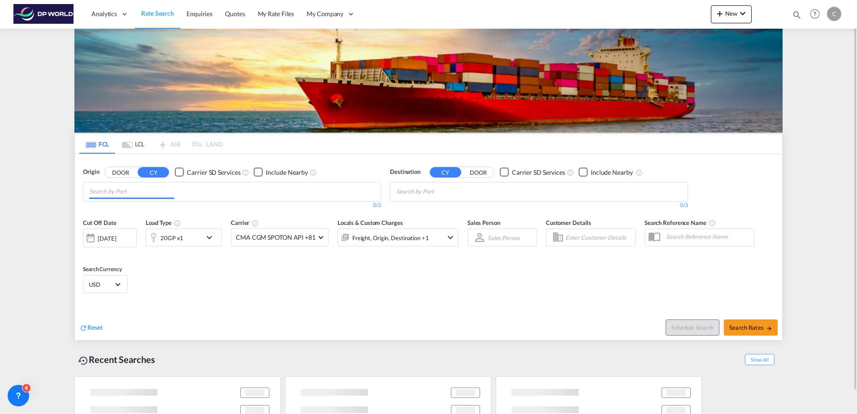
click at [133, 192] on input "Chips input." at bounding box center [131, 192] width 85 height 14
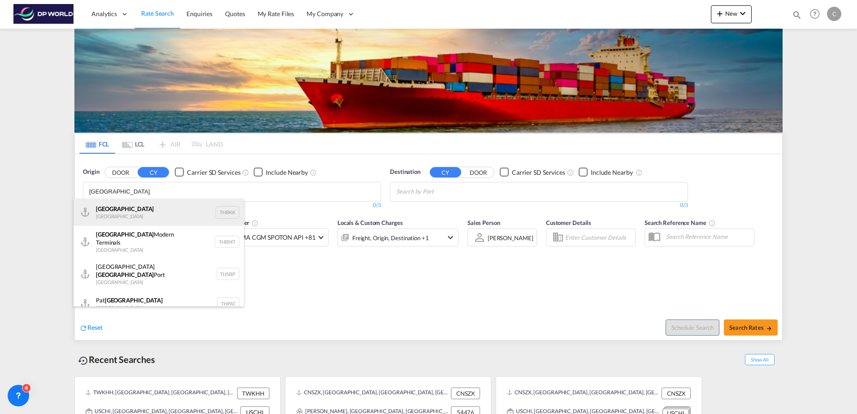
type input "[GEOGRAPHIC_DATA]"
click at [126, 211] on div "[GEOGRAPHIC_DATA] [GEOGRAPHIC_DATA] THBKK" at bounding box center [159, 212] width 170 height 27
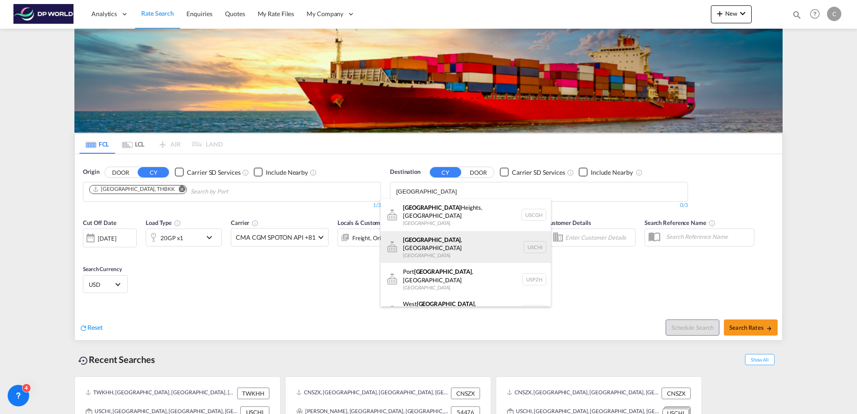
type input "[GEOGRAPHIC_DATA]"
click at [431, 245] on div "[GEOGRAPHIC_DATA] , [GEOGRAPHIC_DATA] [GEOGRAPHIC_DATA] [GEOGRAPHIC_DATA]" at bounding box center [466, 247] width 170 height 32
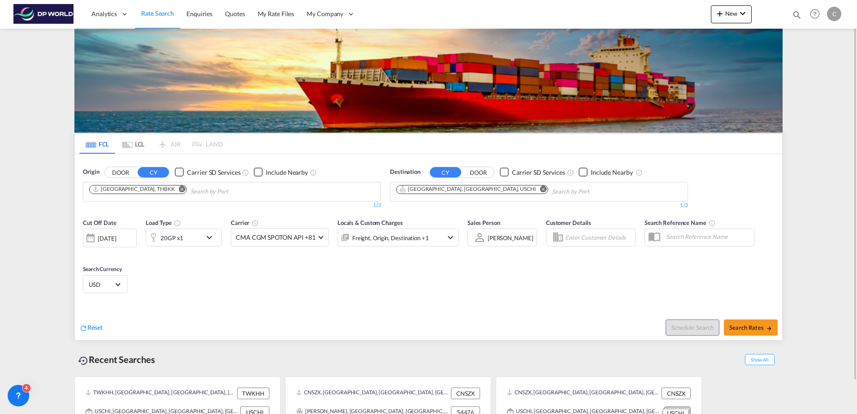
drag, startPoint x: 261, startPoint y: 297, endPoint x: 247, endPoint y: 293, distance: 14.6
drag, startPoint x: 247, startPoint y: 293, endPoint x: 195, endPoint y: 235, distance: 78.1
click at [195, 235] on div "20GP x1" at bounding box center [174, 238] width 56 height 18
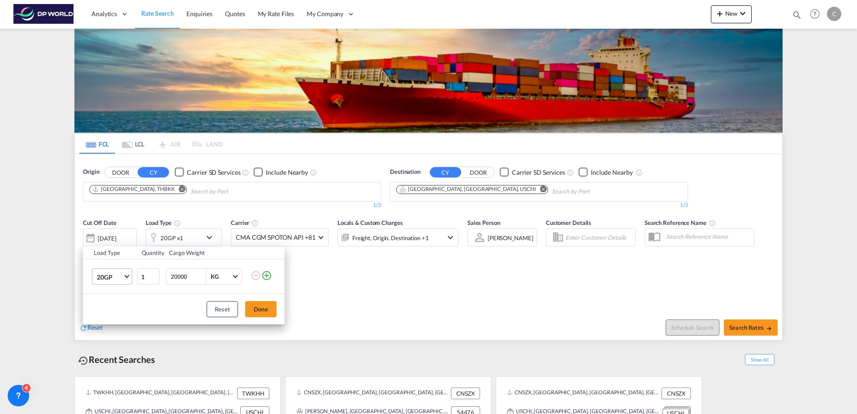
click at [122, 278] on span "20GP" at bounding box center [110, 277] width 26 height 9
click at [117, 318] on md-option "40HC" at bounding box center [120, 320] width 61 height 22
click at [264, 313] on button "Done" at bounding box center [260, 309] width 31 height 16
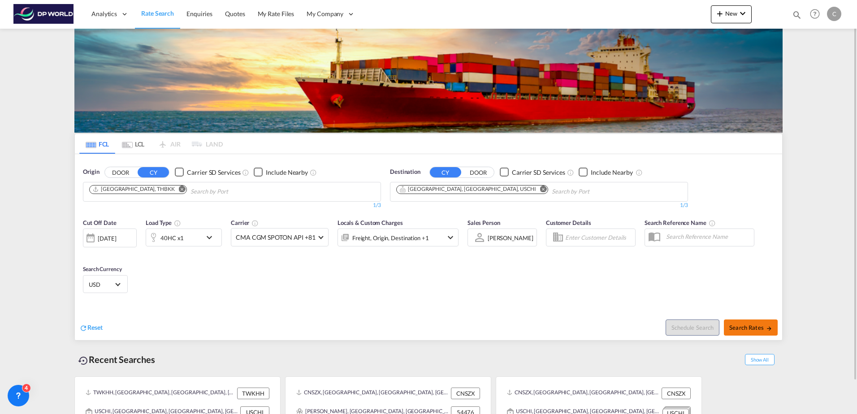
click at [750, 327] on span "Search Rates" at bounding box center [751, 327] width 43 height 7
type input "THBKK to USCHI / [DATE]"
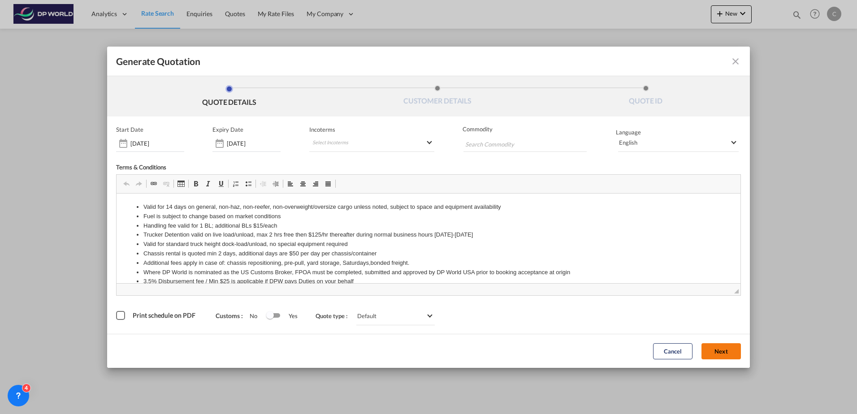
click at [716, 353] on button "Next" at bounding box center [721, 351] width 39 height 16
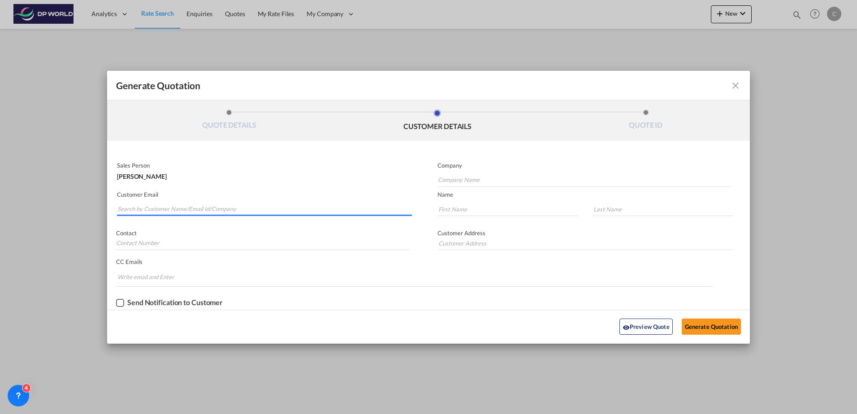
click at [153, 210] on input "Search by Customer Name/Email Id/Company" at bounding box center [264, 209] width 295 height 13
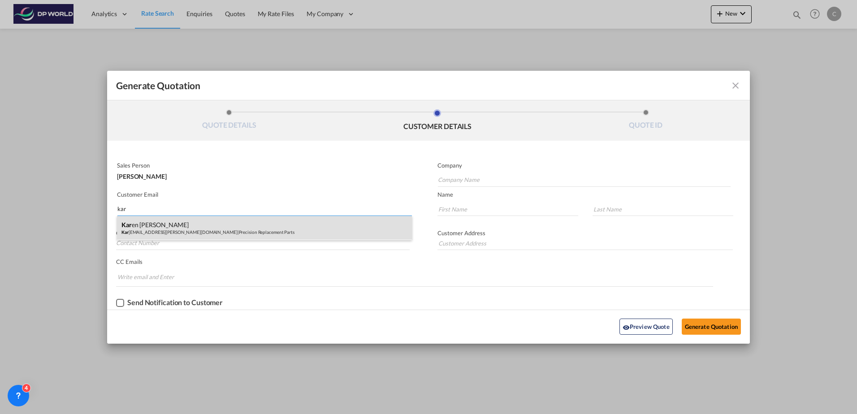
type input "kar"
click at [156, 219] on div "Kar en [PERSON_NAME] Kar [EMAIL_ADDRESS][PERSON_NAME][DOMAIN_NAME] | Precision …" at bounding box center [264, 228] width 295 height 24
type input "Precision Replacement Parts"
type input "[PERSON_NAME][EMAIL_ADDRESS][PERSON_NAME][DOMAIN_NAME]"
type input "[PERSON_NAME]"
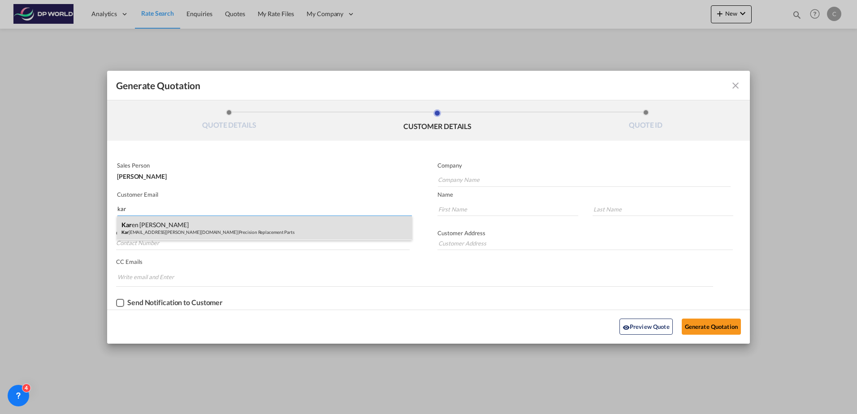
type input "[PERSON_NAME]"
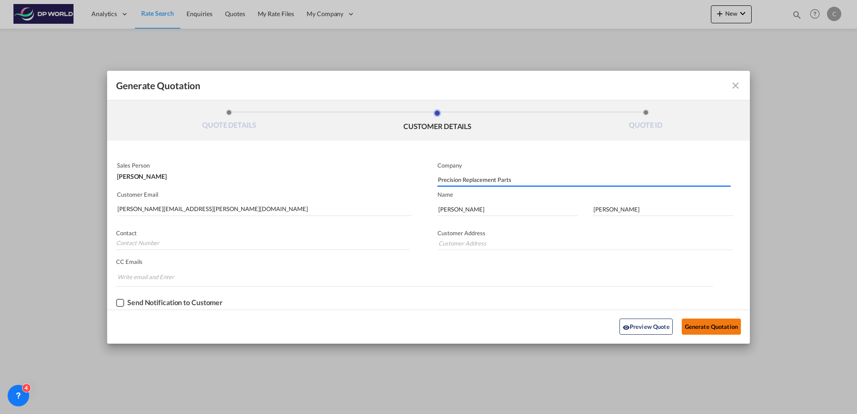
click at [713, 324] on button "Generate Quotation" at bounding box center [711, 327] width 59 height 16
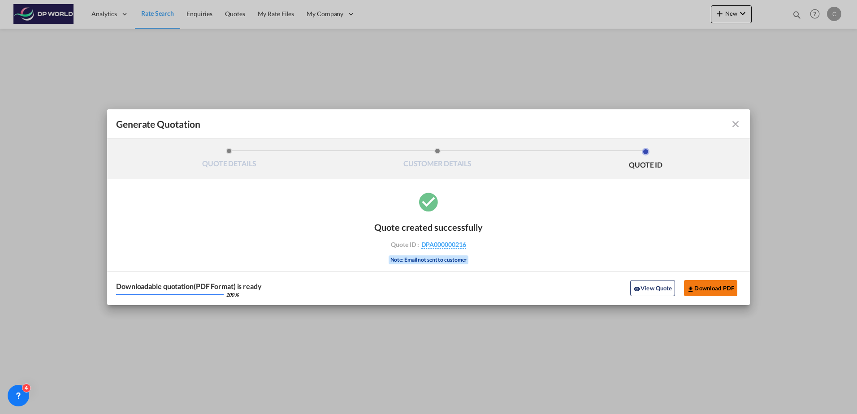
click at [715, 291] on button "Download PDF" at bounding box center [710, 288] width 53 height 16
click at [734, 126] on md-icon "icon-close fg-AAA8AD cursor m-0" at bounding box center [735, 124] width 11 height 11
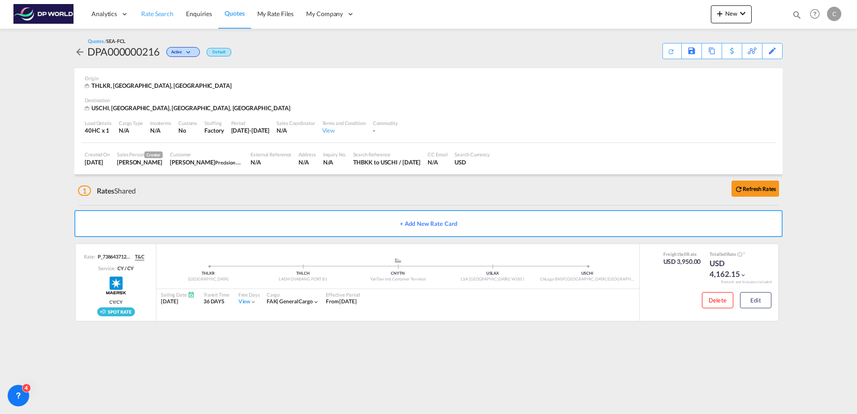
click at [163, 15] on span "Rate Search" at bounding box center [157, 14] width 32 height 8
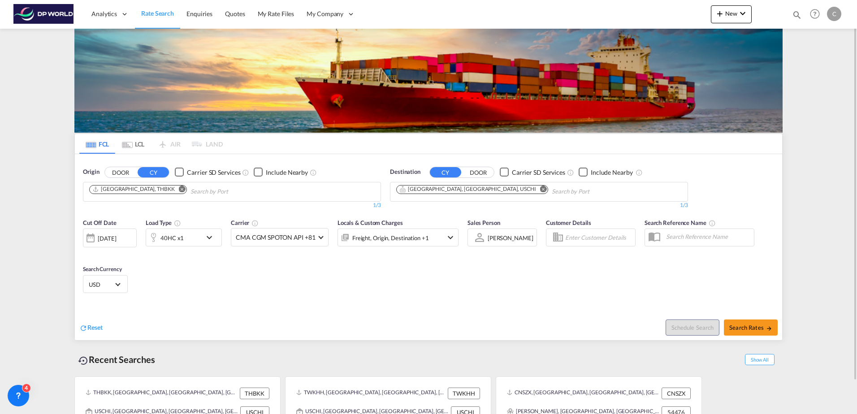
click at [179, 191] on md-icon "Remove" at bounding box center [182, 189] width 7 height 7
click at [148, 190] on input "Chips input." at bounding box center [131, 192] width 85 height 14
paste input "[PERSON_NAME]"
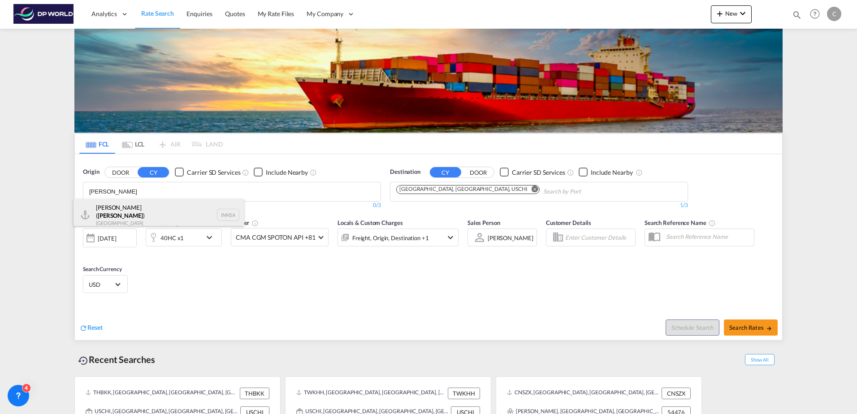
type input "[PERSON_NAME]"
click at [173, 214] on div "[PERSON_NAME] ( [PERSON_NAME] ) [GEOGRAPHIC_DATA] INNSA" at bounding box center [159, 215] width 170 height 32
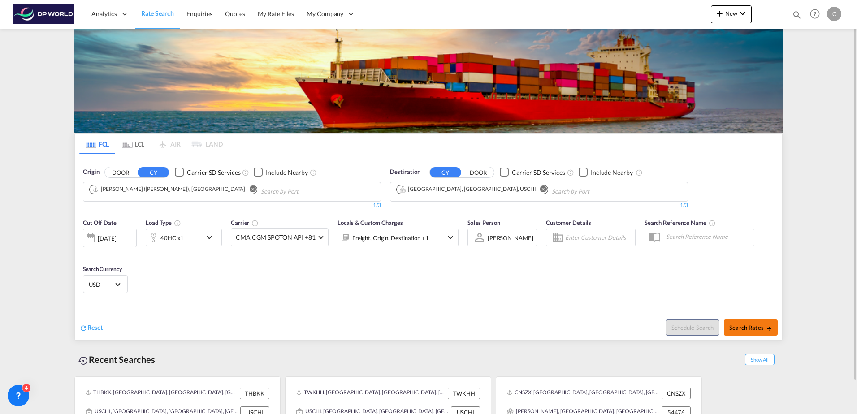
click at [732, 332] on button "Search Rates" at bounding box center [751, 328] width 54 height 16
type input "INNSA to USCHI / [DATE]"
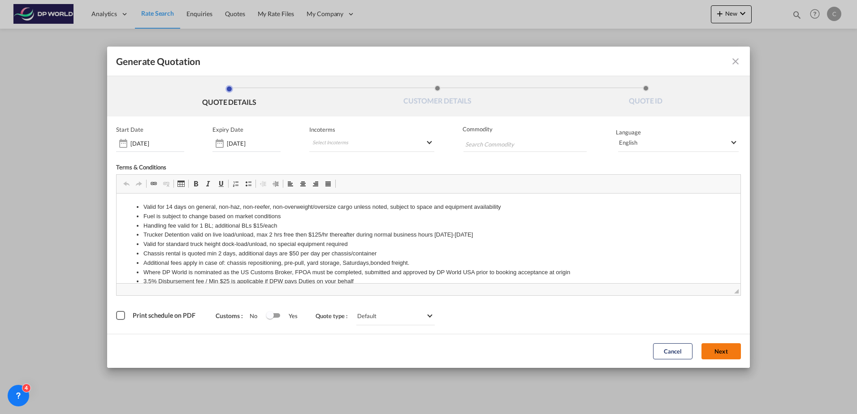
click at [721, 357] on button "Next" at bounding box center [721, 351] width 39 height 16
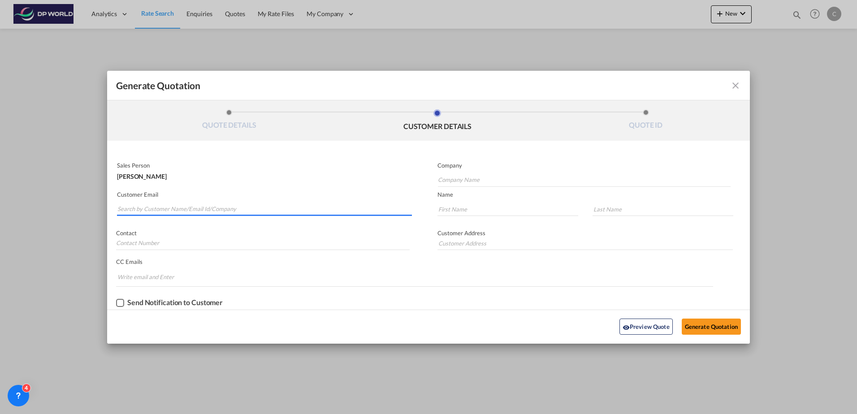
drag, startPoint x: 209, startPoint y: 212, endPoint x: 198, endPoint y: 218, distance: 12.8
click at [198, 218] on md-input-container "Customer Email" at bounding box center [264, 204] width 297 height 28
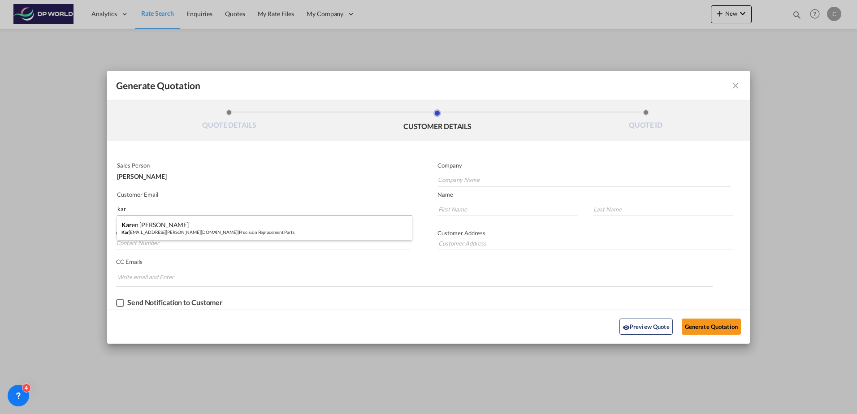
type input "kar"
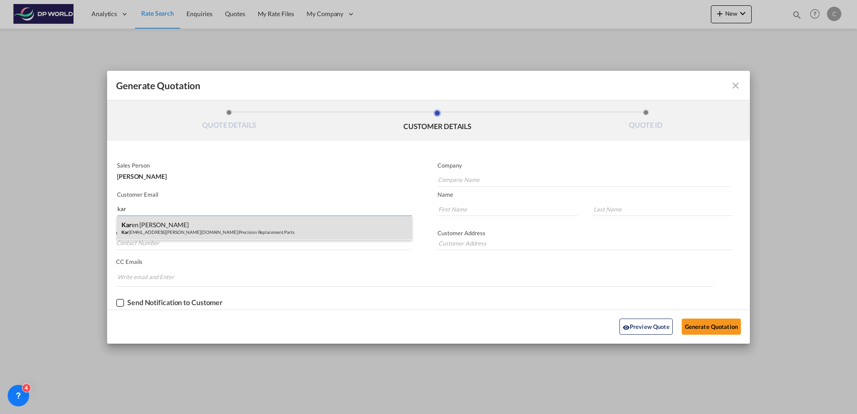
click at [193, 225] on div "Kar en [PERSON_NAME] Kar [EMAIL_ADDRESS][PERSON_NAME][DOMAIN_NAME] | Precision …" at bounding box center [264, 228] width 295 height 24
type input "Precision Replacement Parts"
type input "[PERSON_NAME][EMAIL_ADDRESS][PERSON_NAME][DOMAIN_NAME]"
type input "[PERSON_NAME]"
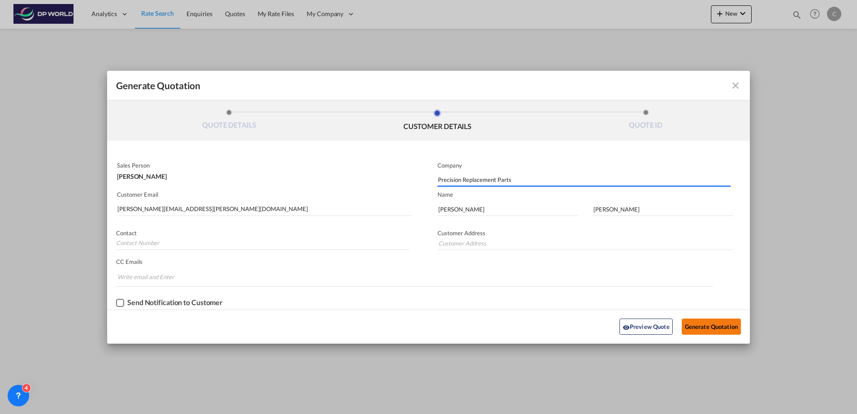
click at [712, 329] on button "Generate Quotation" at bounding box center [711, 327] width 59 height 16
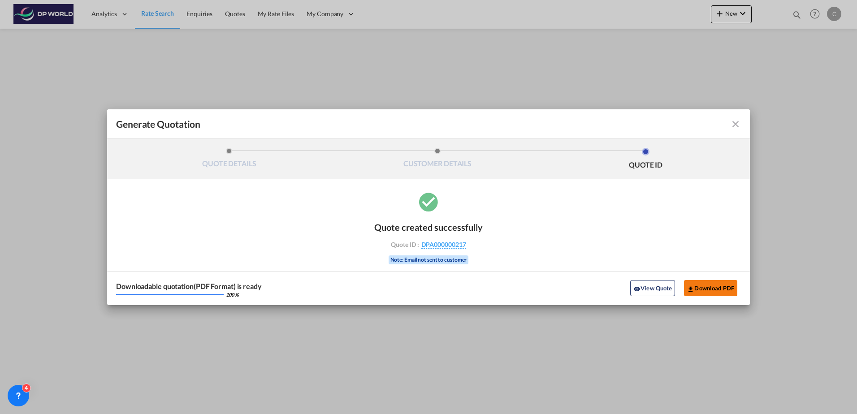
click at [700, 283] on button "Download PDF" at bounding box center [710, 288] width 53 height 16
click at [735, 125] on md-icon "icon-close fg-AAA8AD cursor m-0" at bounding box center [735, 124] width 11 height 11
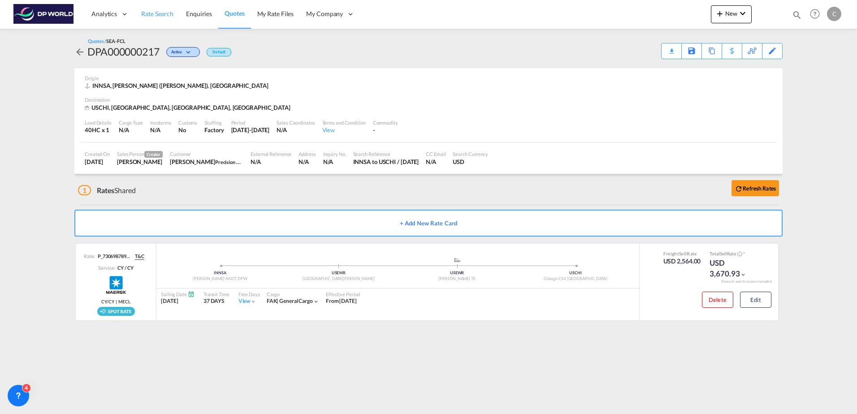
click at [161, 10] on span "Rate Search" at bounding box center [157, 14] width 32 height 8
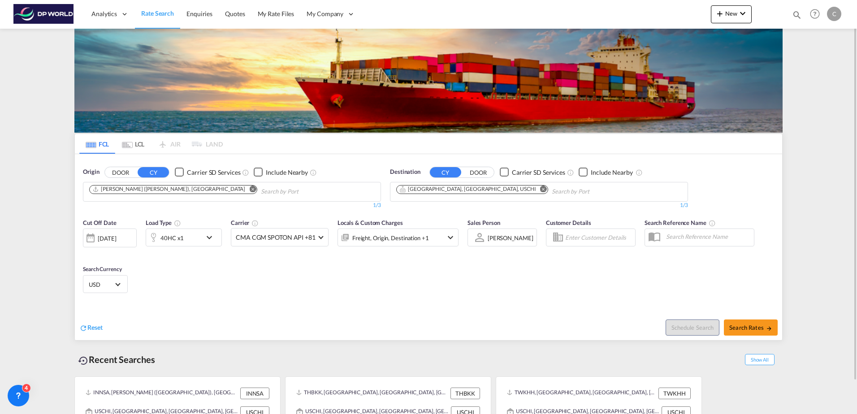
click at [249, 187] on md-icon "Remove" at bounding box center [252, 189] width 7 height 7
click at [196, 190] on md-chips at bounding box center [231, 192] width 297 height 19
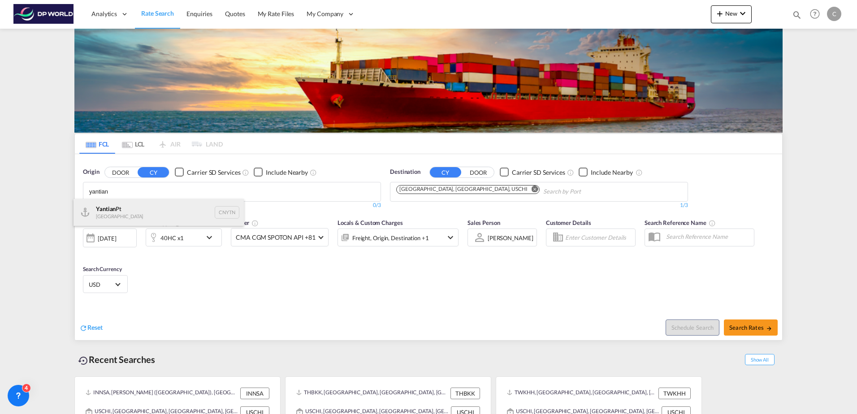
type input "yantian"
click at [187, 204] on div "Yantian Pt China CNYTN" at bounding box center [159, 212] width 170 height 27
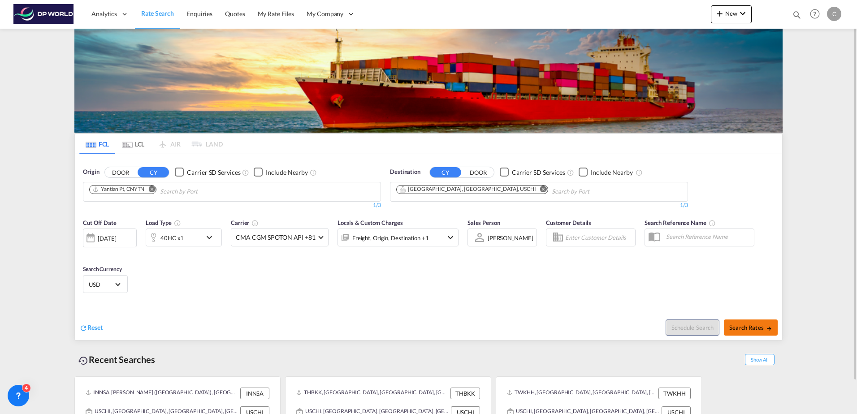
click at [744, 329] on span "Search Rates" at bounding box center [751, 327] width 43 height 7
type input "CNYTN to USCHI / [DATE]"
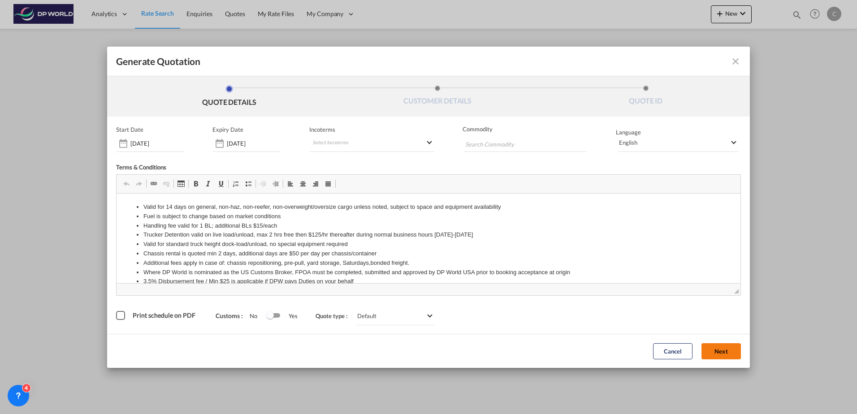
click at [721, 351] on button "Next" at bounding box center [721, 351] width 39 height 16
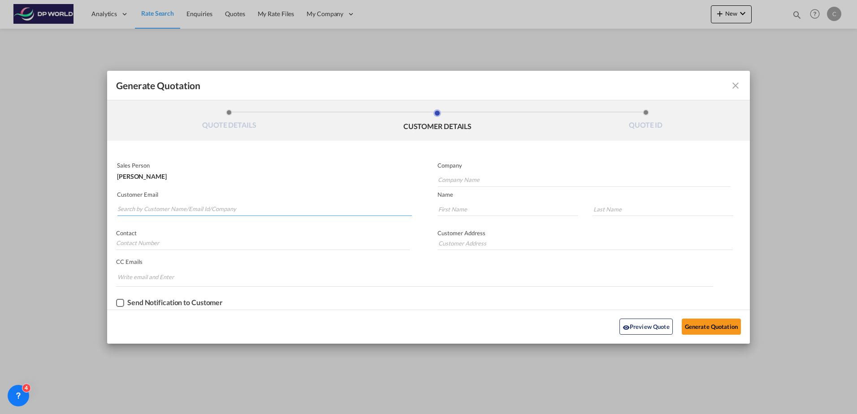
click at [146, 209] on input "Search by Customer Name/Email Id/Company" at bounding box center [264, 209] width 295 height 13
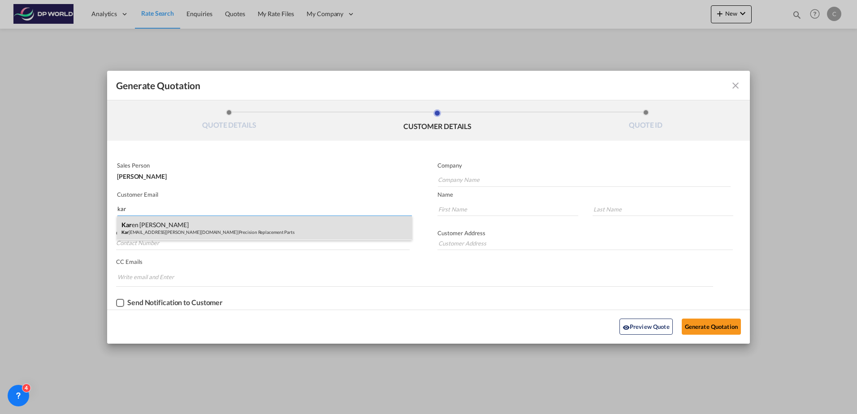
type input "kar"
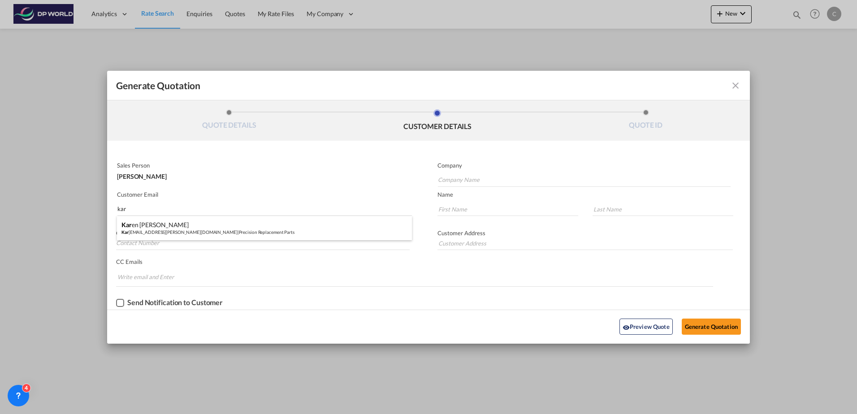
drag, startPoint x: 156, startPoint y: 233, endPoint x: 247, endPoint y: 235, distance: 90.1
click at [157, 233] on div "Kar en [PERSON_NAME] Kar [EMAIL_ADDRESS][PERSON_NAME][DOMAIN_NAME] | Precision …" at bounding box center [264, 228] width 295 height 24
type input "Precision Replacement Parts"
type input "[PERSON_NAME][EMAIL_ADDRESS][PERSON_NAME][DOMAIN_NAME]"
type input "[PERSON_NAME]"
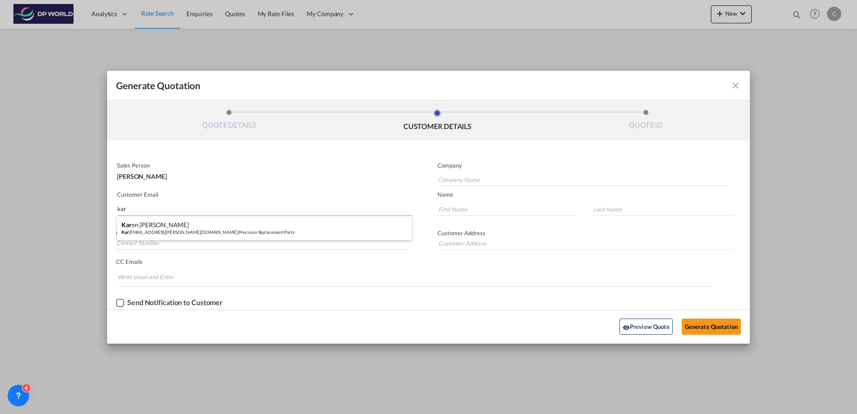
type input "[PERSON_NAME]"
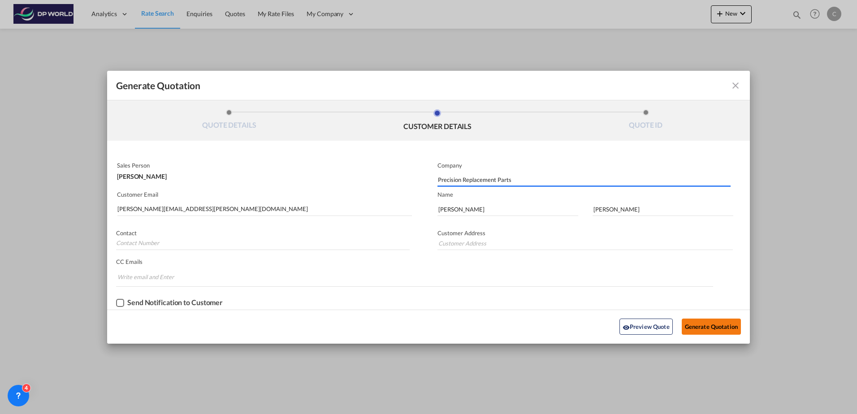
click at [705, 322] on button "Generate Quotation" at bounding box center [711, 327] width 59 height 16
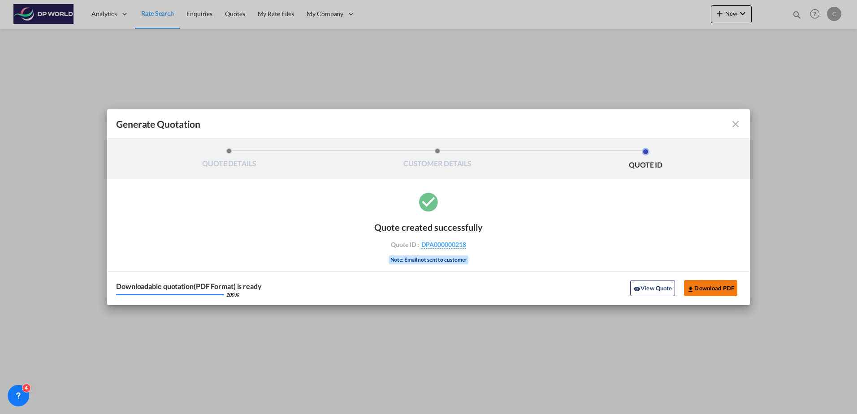
click at [712, 282] on button "Download PDF" at bounding box center [710, 288] width 53 height 16
click at [736, 121] on md-icon "icon-close fg-AAA8AD cursor m-0" at bounding box center [735, 124] width 11 height 11
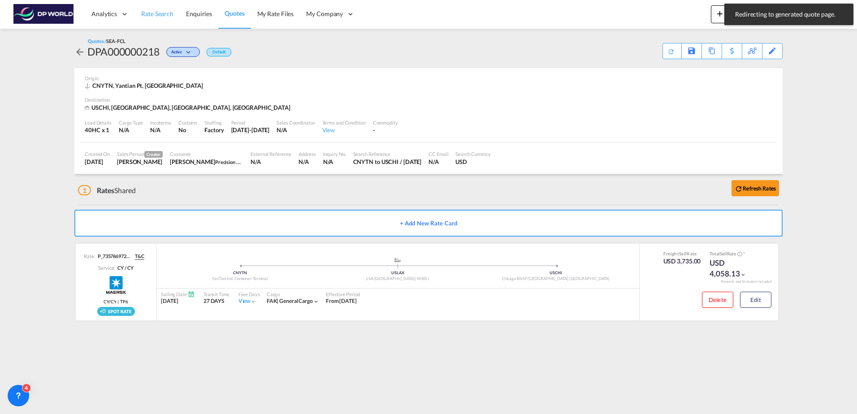
click at [171, 12] on span "Rate Search" at bounding box center [157, 14] width 32 height 8
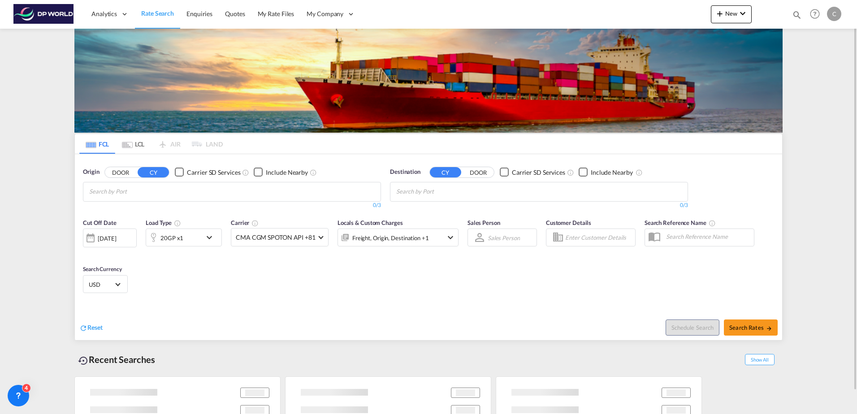
click at [169, 190] on input "Chips input." at bounding box center [131, 192] width 85 height 14
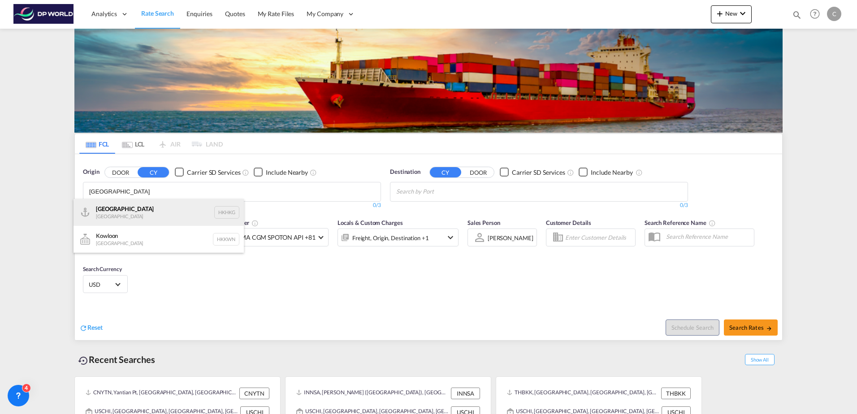
type input "[GEOGRAPHIC_DATA]"
click at [169, 219] on div "[GEOGRAPHIC_DATA] [GEOGRAPHIC_DATA] HKHKG" at bounding box center [159, 212] width 170 height 27
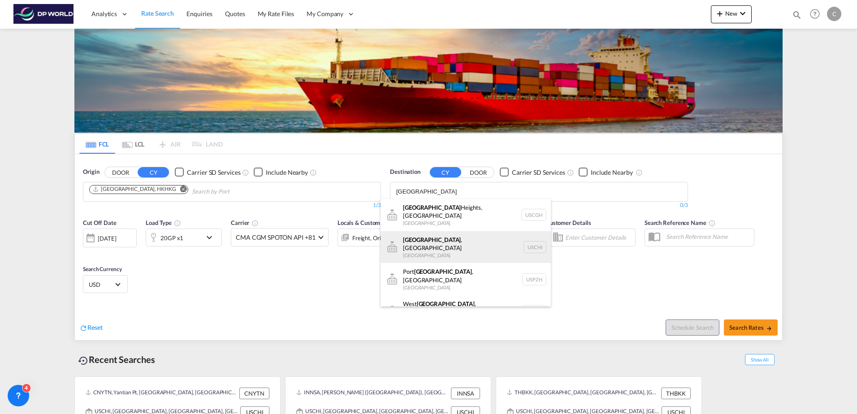
type input "[GEOGRAPHIC_DATA]"
click at [422, 235] on div "[GEOGRAPHIC_DATA] , [GEOGRAPHIC_DATA] [GEOGRAPHIC_DATA] [GEOGRAPHIC_DATA]" at bounding box center [466, 247] width 170 height 32
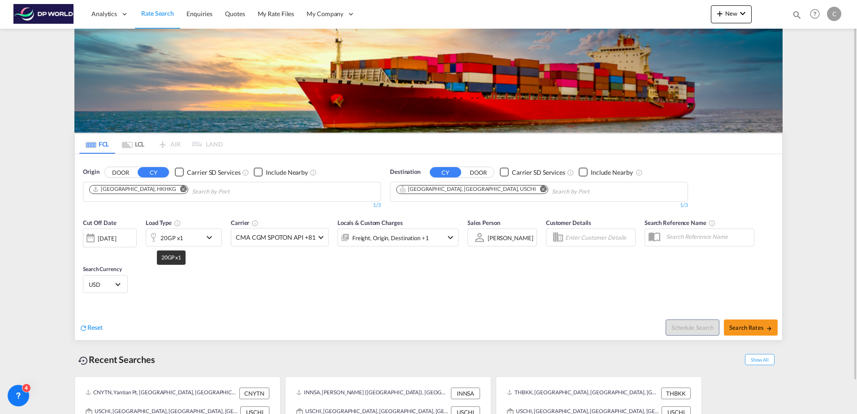
click at [178, 239] on div "20GP x1" at bounding box center [172, 238] width 23 height 13
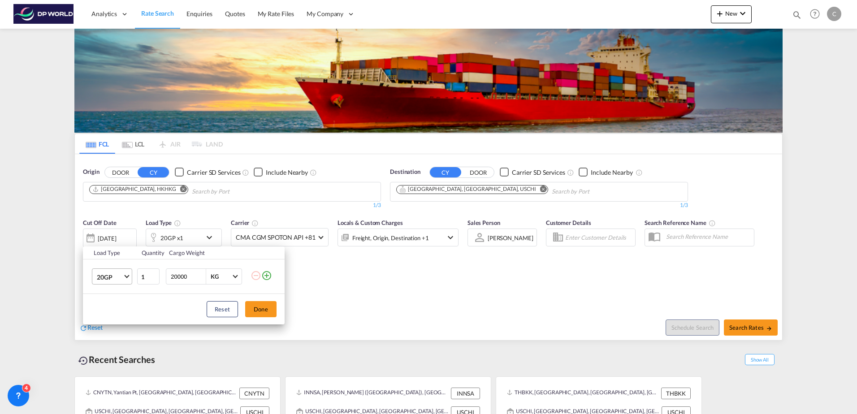
click at [117, 283] on md-select-value "20GP" at bounding box center [114, 276] width 36 height 15
drag, startPoint x: 110, startPoint y: 319, endPoint x: 172, endPoint y: 316, distance: 62.4
click at [109, 319] on div "40HC" at bounding box center [105, 320] width 17 height 9
click at [250, 312] on button "Done" at bounding box center [260, 309] width 31 height 16
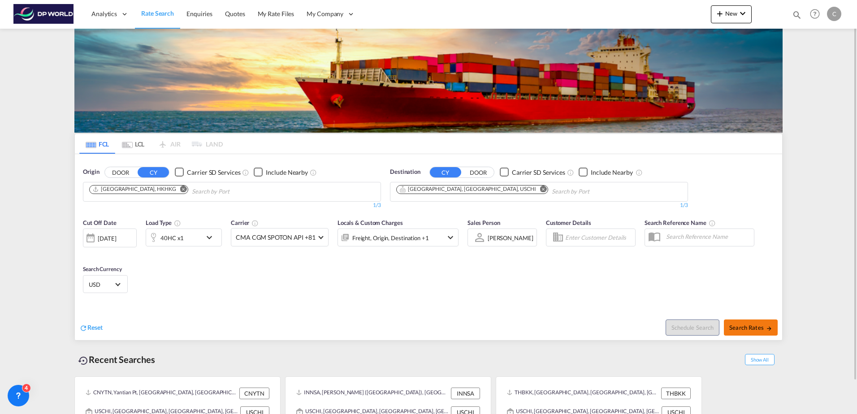
click at [745, 323] on button "Search Rates" at bounding box center [751, 328] width 54 height 16
type input "HKHKG to USCHI / [DATE]"
